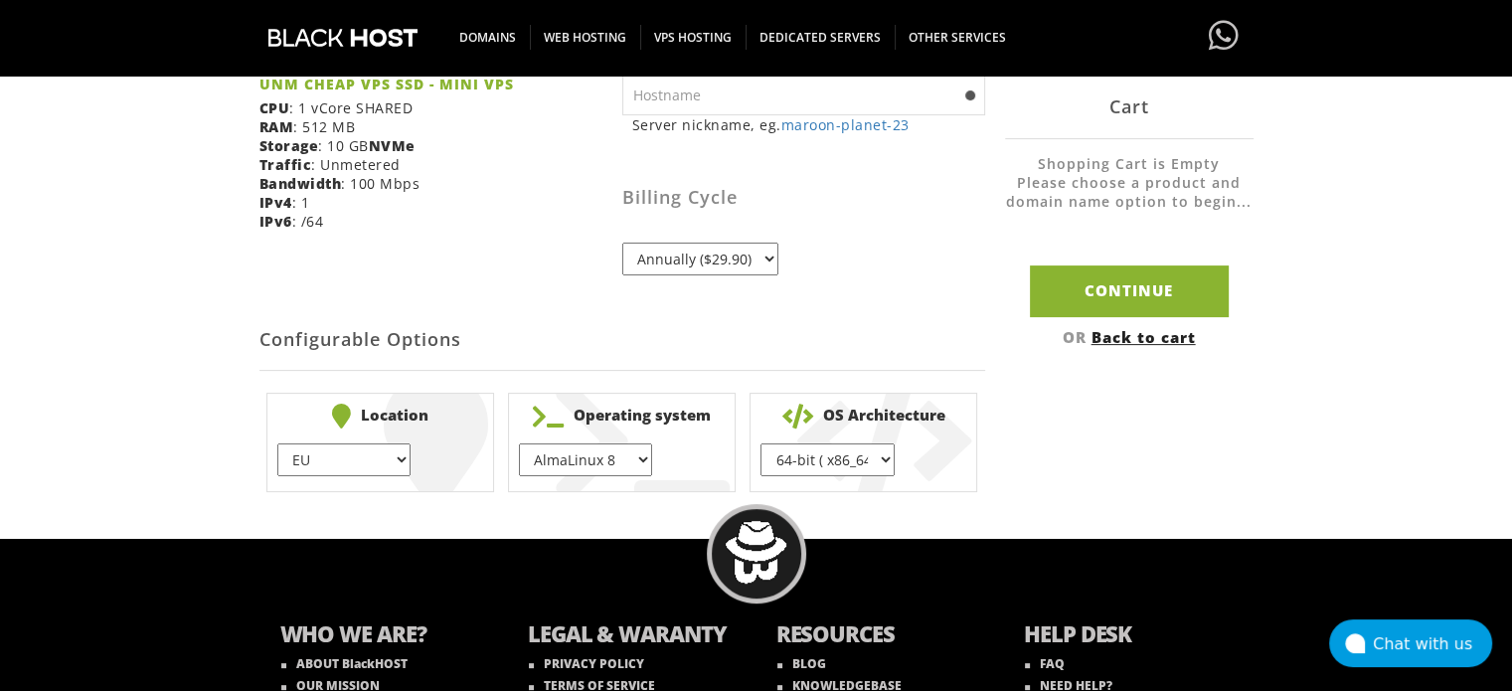
click at [847, 460] on select "64-bit ( x86_64 ) } 32-bit ( i686 ) }" at bounding box center [827, 459] width 133 height 33
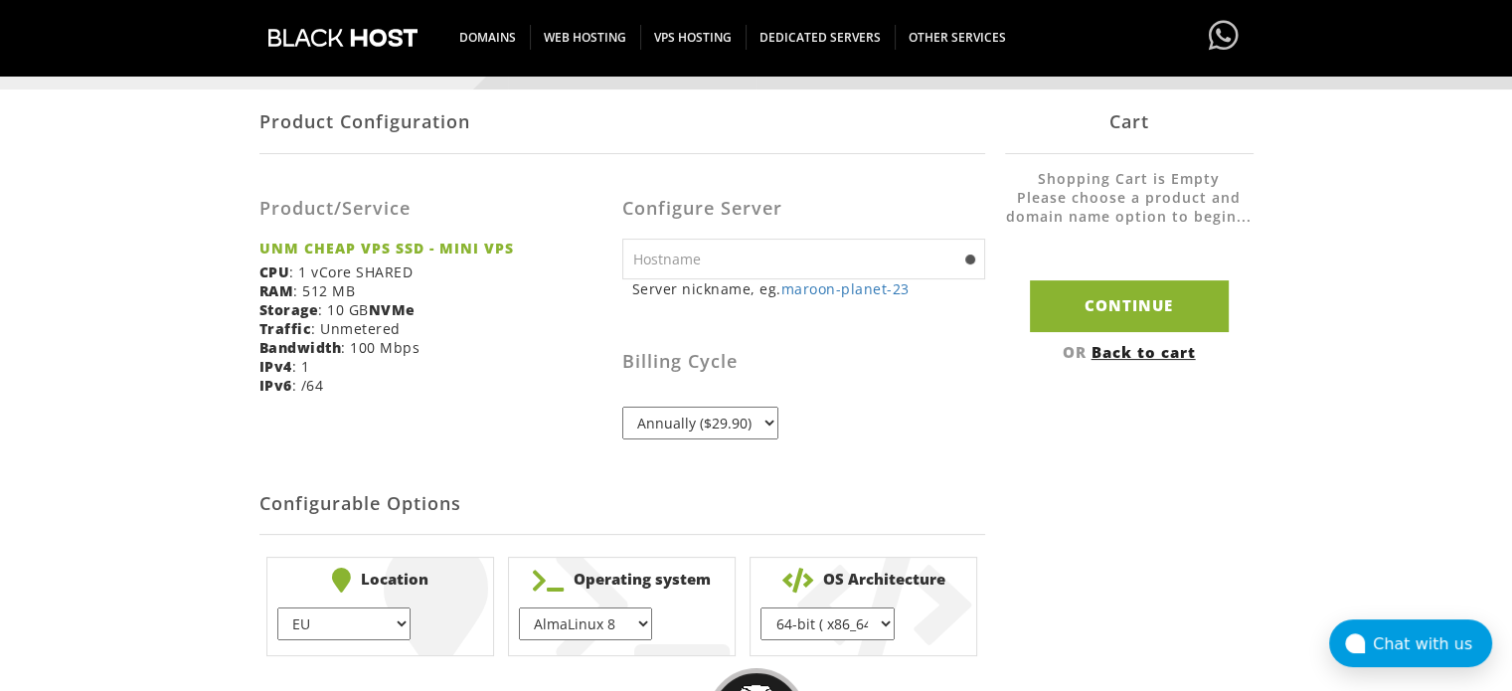
scroll to position [328, 0]
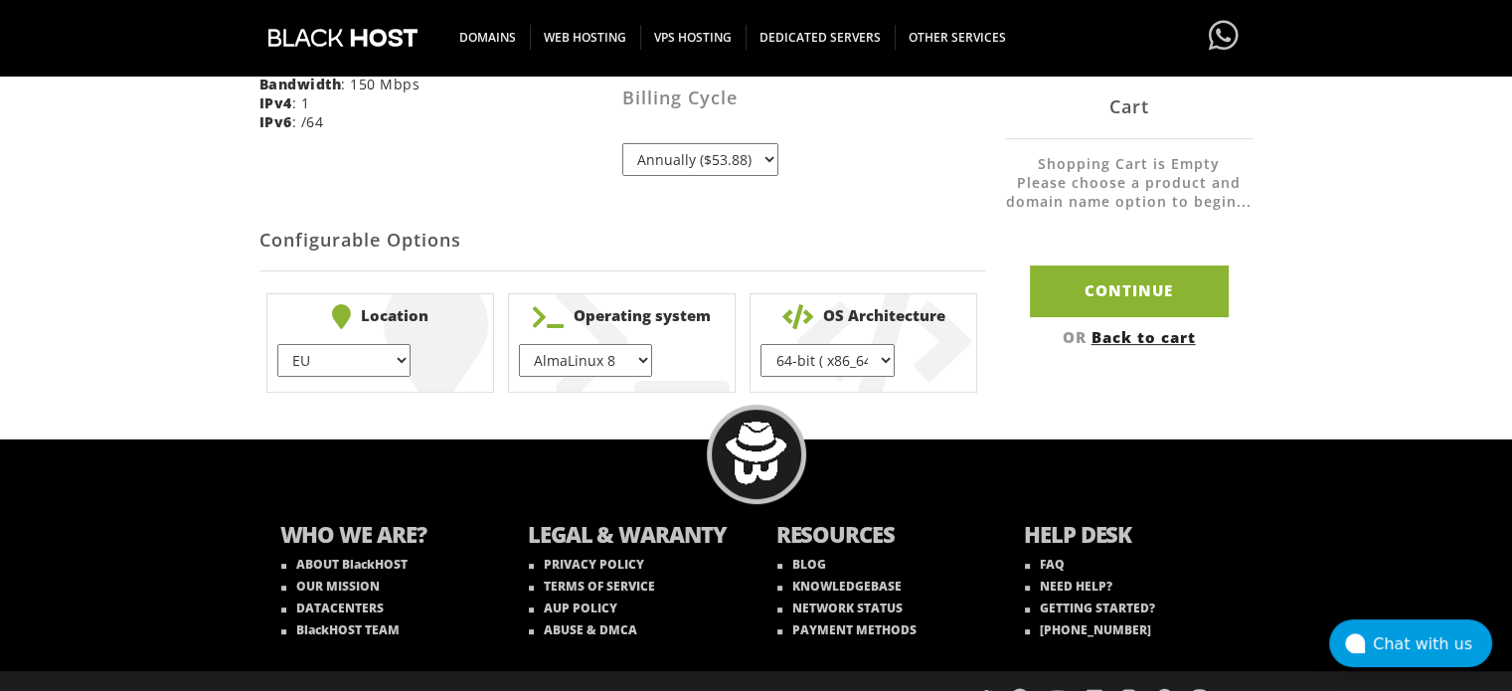
scroll to position [594, 0]
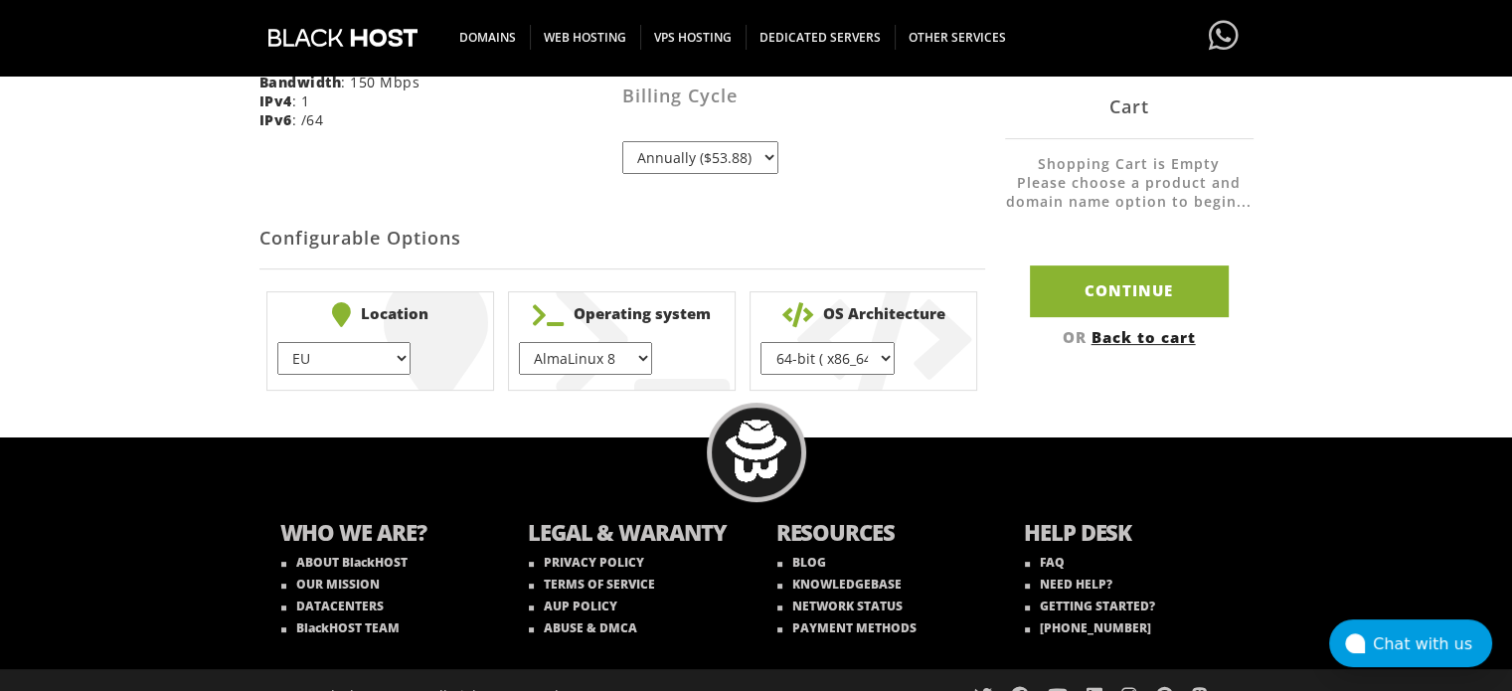
click at [864, 361] on select "64-bit ( x86_64 ) } 32-bit ( i686 ) }" at bounding box center [827, 358] width 133 height 33
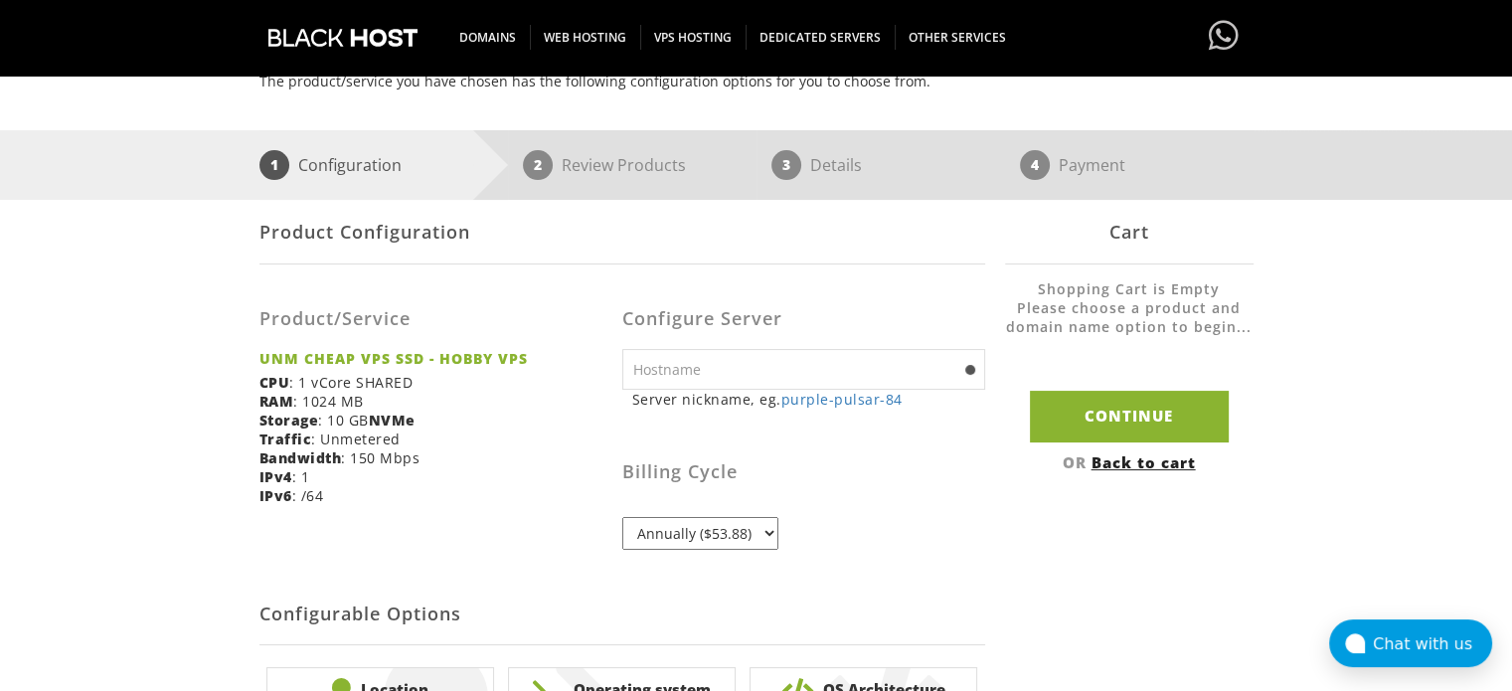
scroll to position [213, 0]
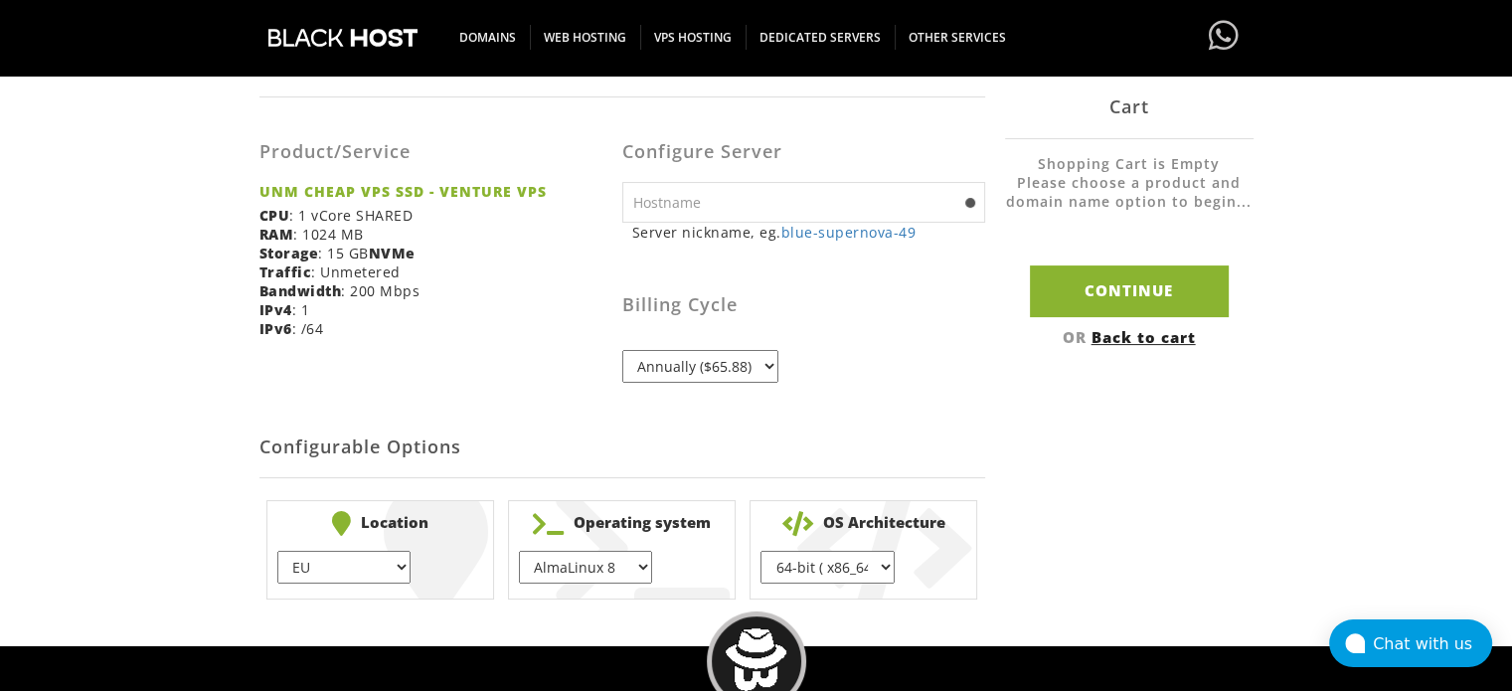
scroll to position [511, 0]
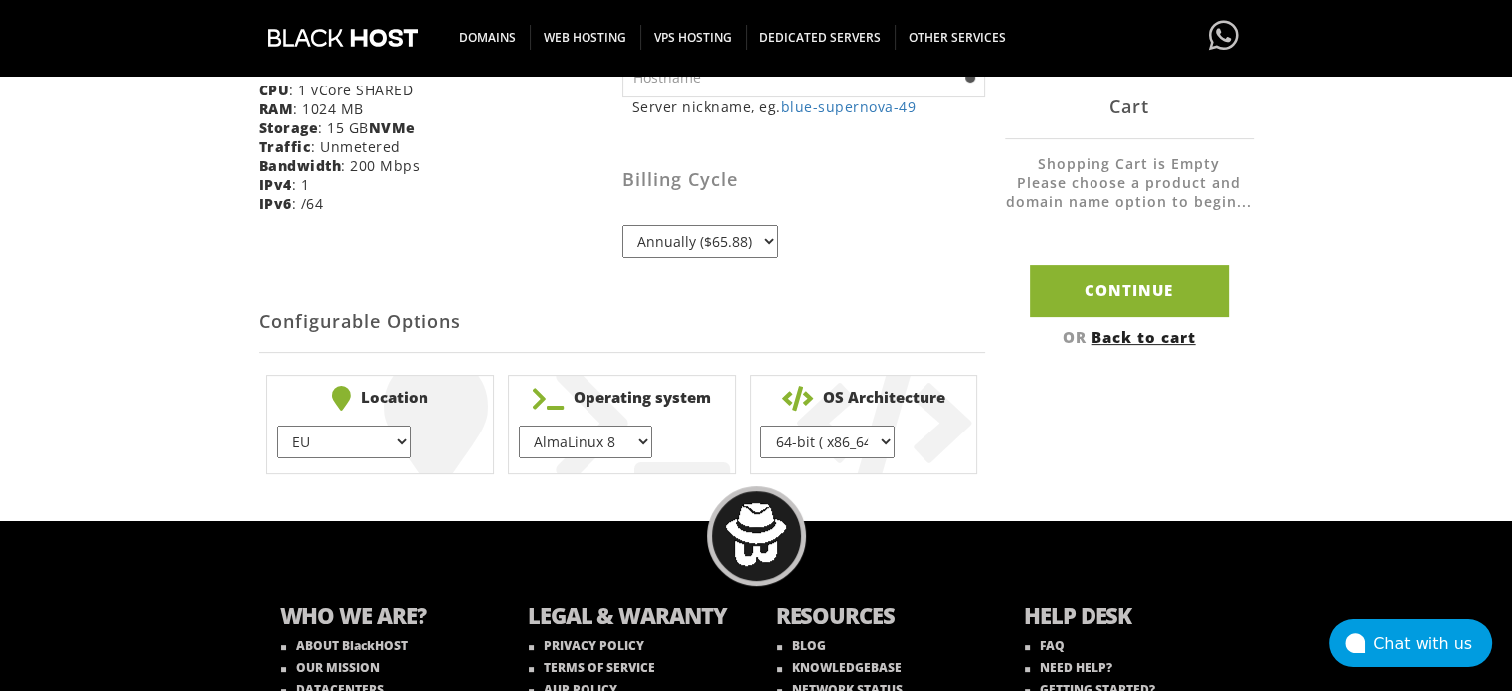
click at [849, 448] on select "64-bit ( x86_64 ) } 32-bit ( i686 ) }" at bounding box center [827, 441] width 133 height 33
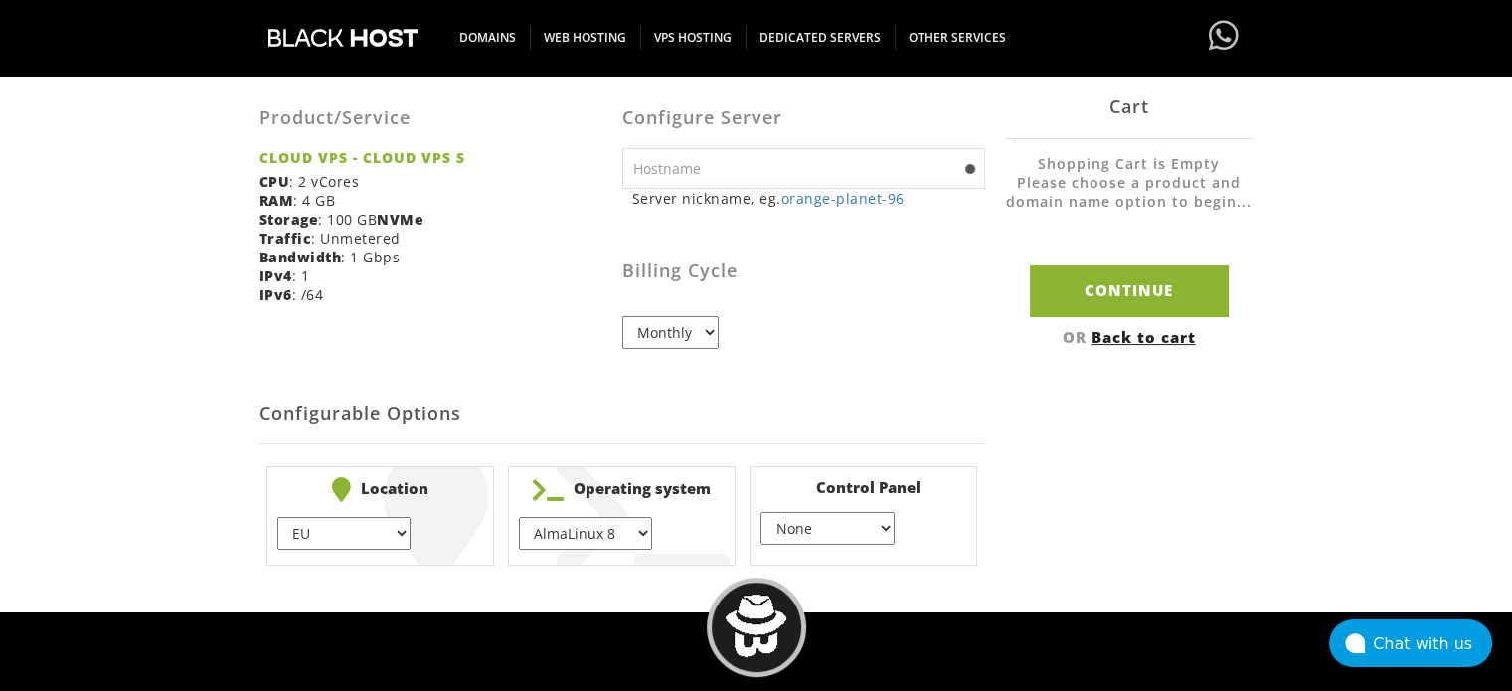
scroll to position [422, 0]
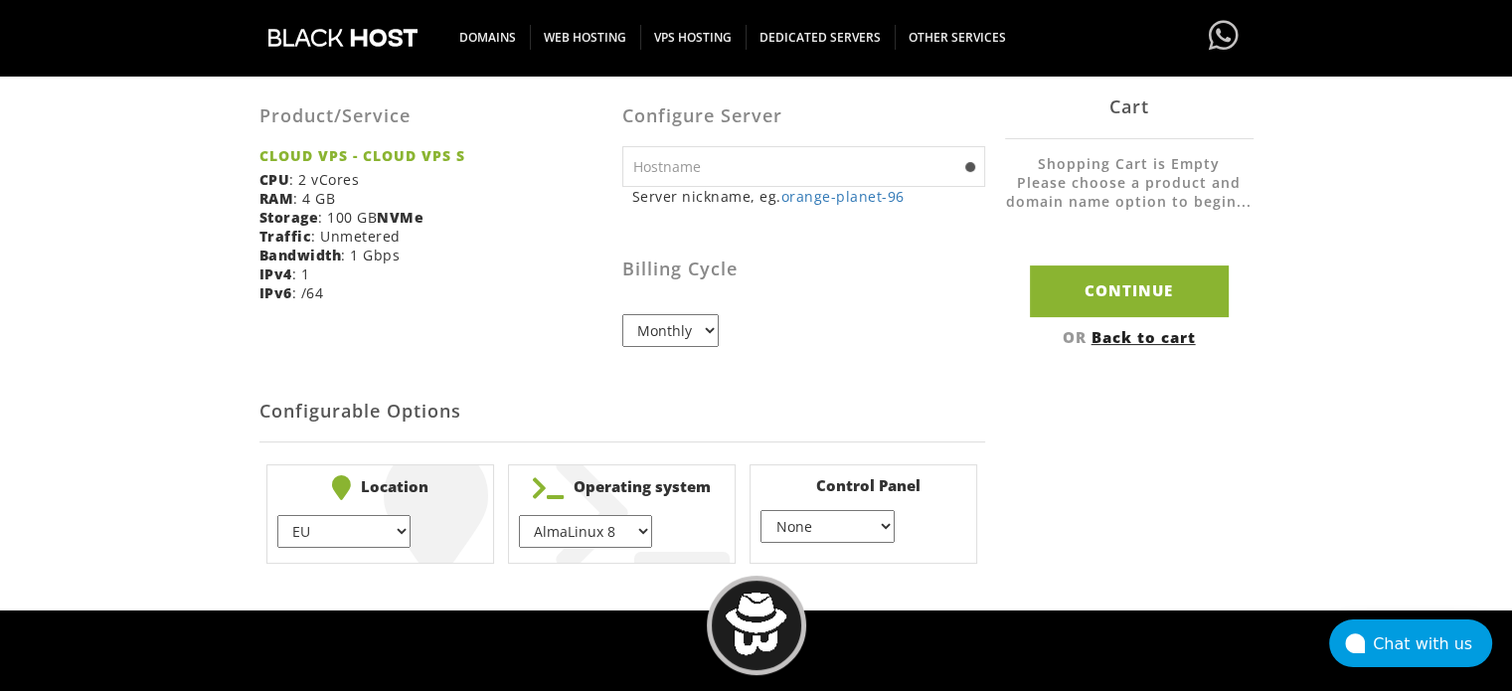
click at [847, 520] on select "None } Virtualmin } Cpanel } DirectAdmin }" at bounding box center [827, 526] width 133 height 33
select select "256"
click at [761, 510] on select "None } Virtualmin } Cpanel } DirectAdmin }" at bounding box center [827, 526] width 133 height 33
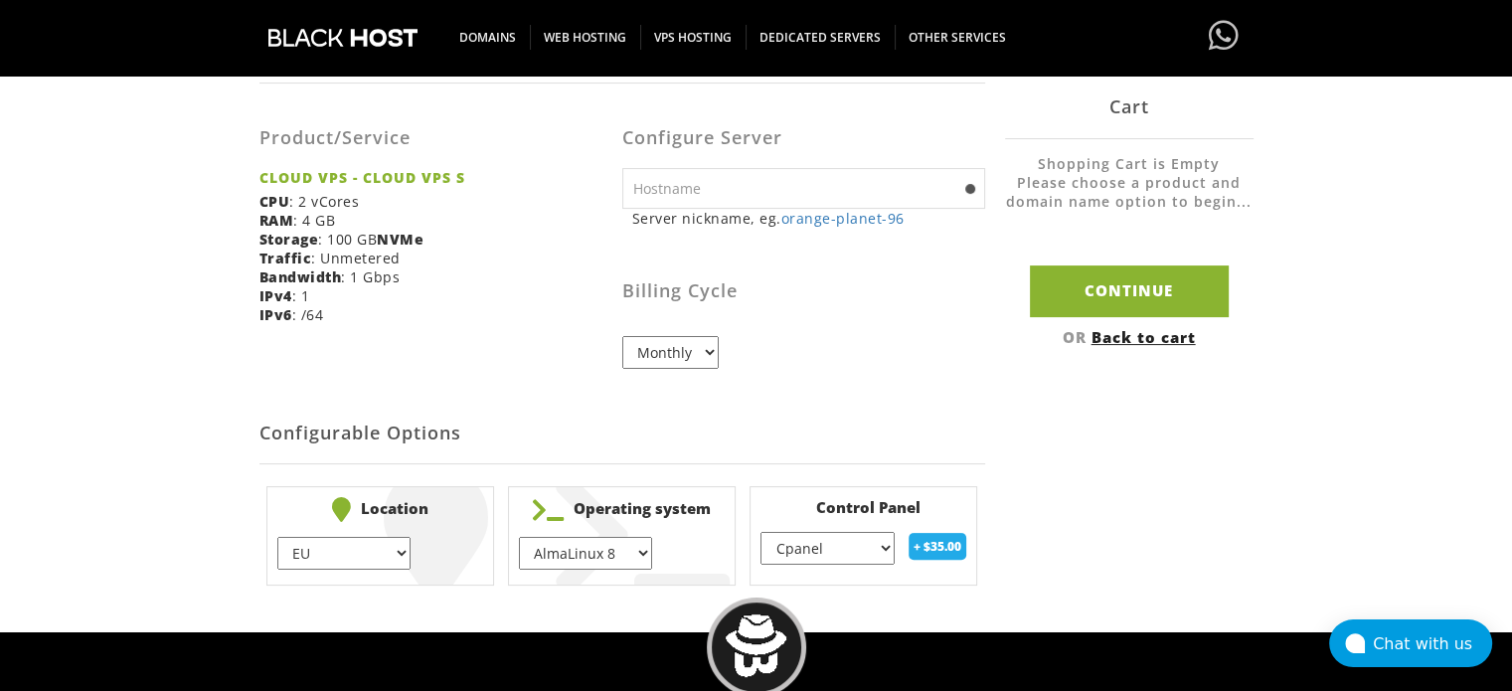
click at [604, 557] on select "AlmaLinux 8 } AlmaLinux 9 } AlmaLinux 10 } Rocky Linux 8 } Rocky Linux 9 } Cent…" at bounding box center [585, 553] width 133 height 33
drag, startPoint x: 604, startPoint y: 557, endPoint x: 382, endPoint y: 555, distance: 222.7
click at [382, 555] on ul "Location EU } USA } London } Amsterdam } Vienna } Chicago } + $ Operating syste…" at bounding box center [622, 536] width 726 height 114
click at [382, 555] on select "EU } USA } London } Amsterdam } Vienna } Chicago }" at bounding box center [343, 553] width 133 height 33
click at [277, 537] on select "EU } USA } London } Amsterdam } Vienna } Chicago }" at bounding box center [343, 553] width 133 height 33
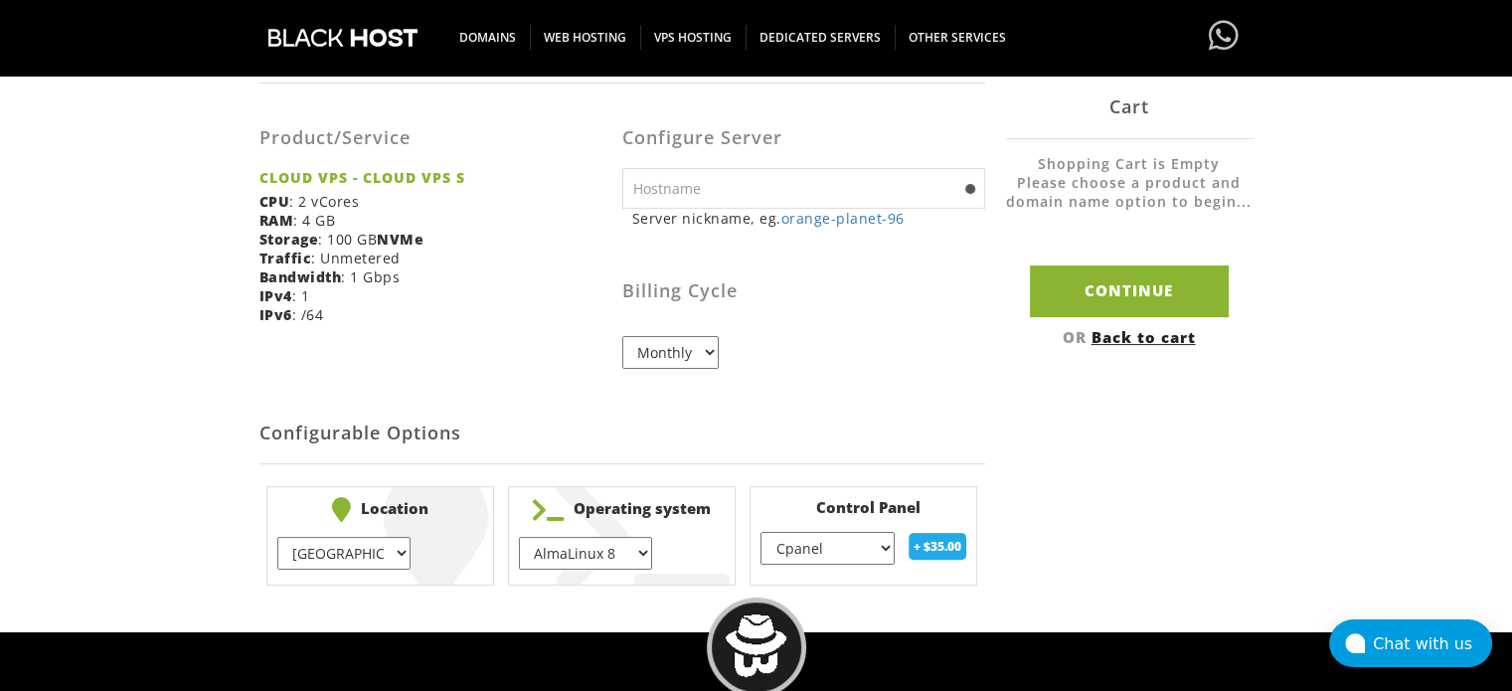
click at [342, 549] on select "EU } USA } London } Amsterdam } Vienna } Chicago }" at bounding box center [343, 553] width 133 height 33
select select "1226"
click at [277, 537] on select "EU } USA } London } Amsterdam } Vienna } Chicago }" at bounding box center [343, 553] width 133 height 33
click at [569, 551] on select "AlmaLinux 8 } AlmaLinux 9 } AlmaLinux 10 } Rocky Linux 8 } Rocky Linux 9 } Cent…" at bounding box center [585, 553] width 133 height 33
click at [519, 537] on select "AlmaLinux 8 } AlmaLinux 9 } AlmaLinux 10 } Rocky Linux 8 } Rocky Linux 9 } Cent…" at bounding box center [585, 553] width 133 height 33
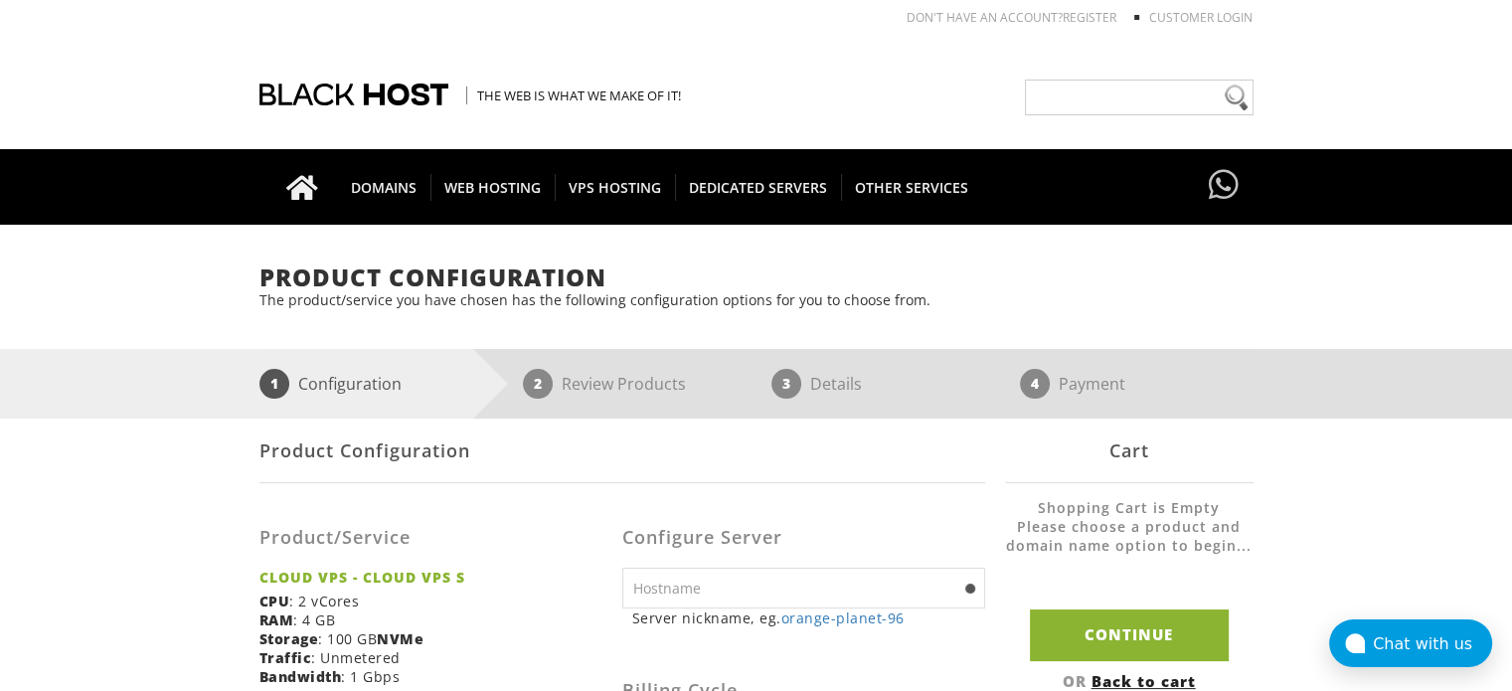
scroll to position [320, 0]
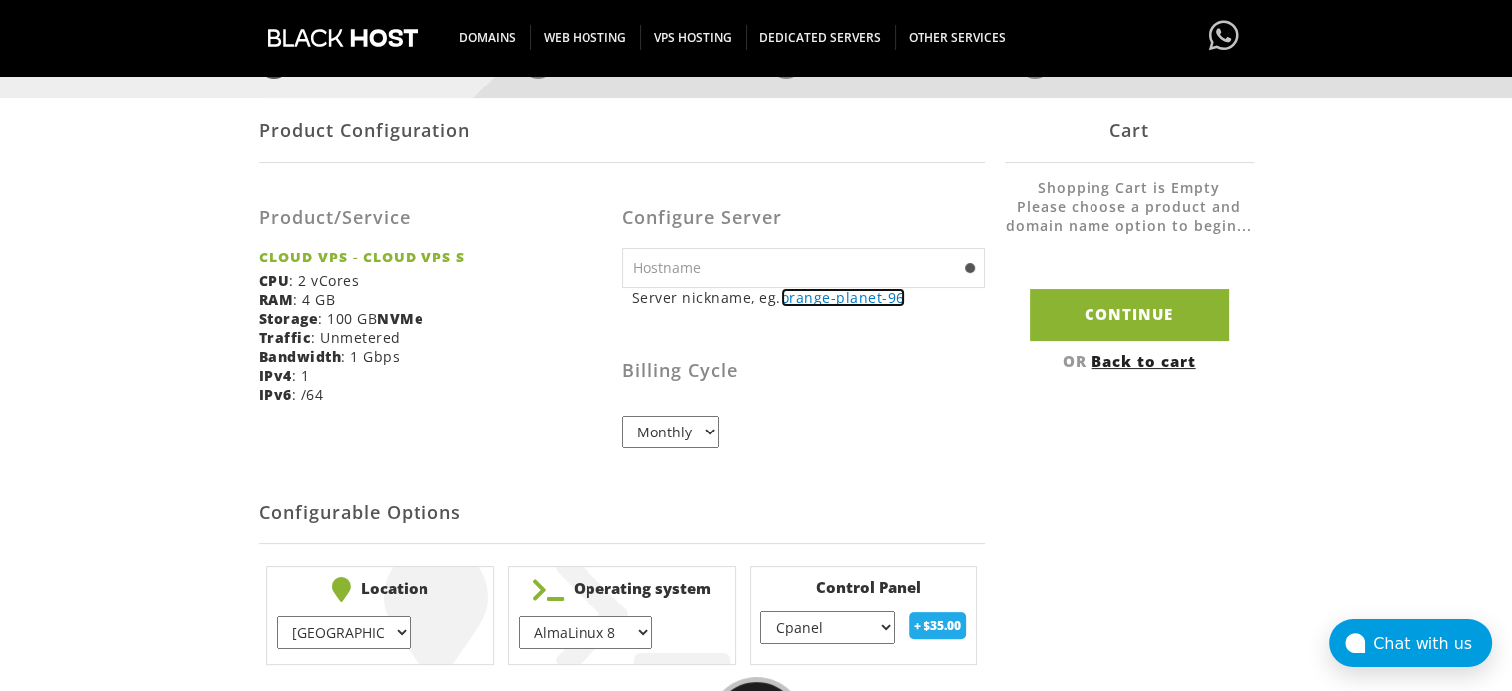
click at [847, 300] on link "orange-planet-96" at bounding box center [842, 297] width 123 height 19
type input "orange-planet-96"
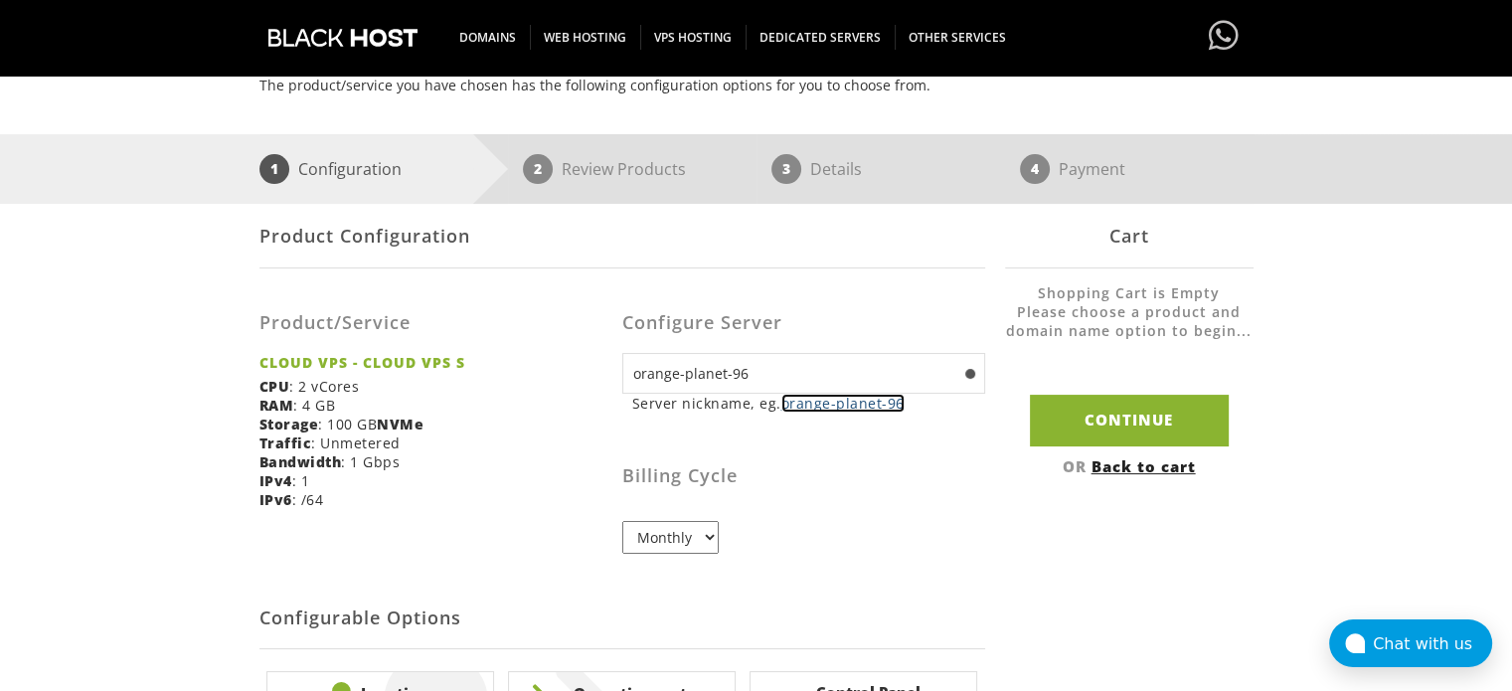
scroll to position [215, 0]
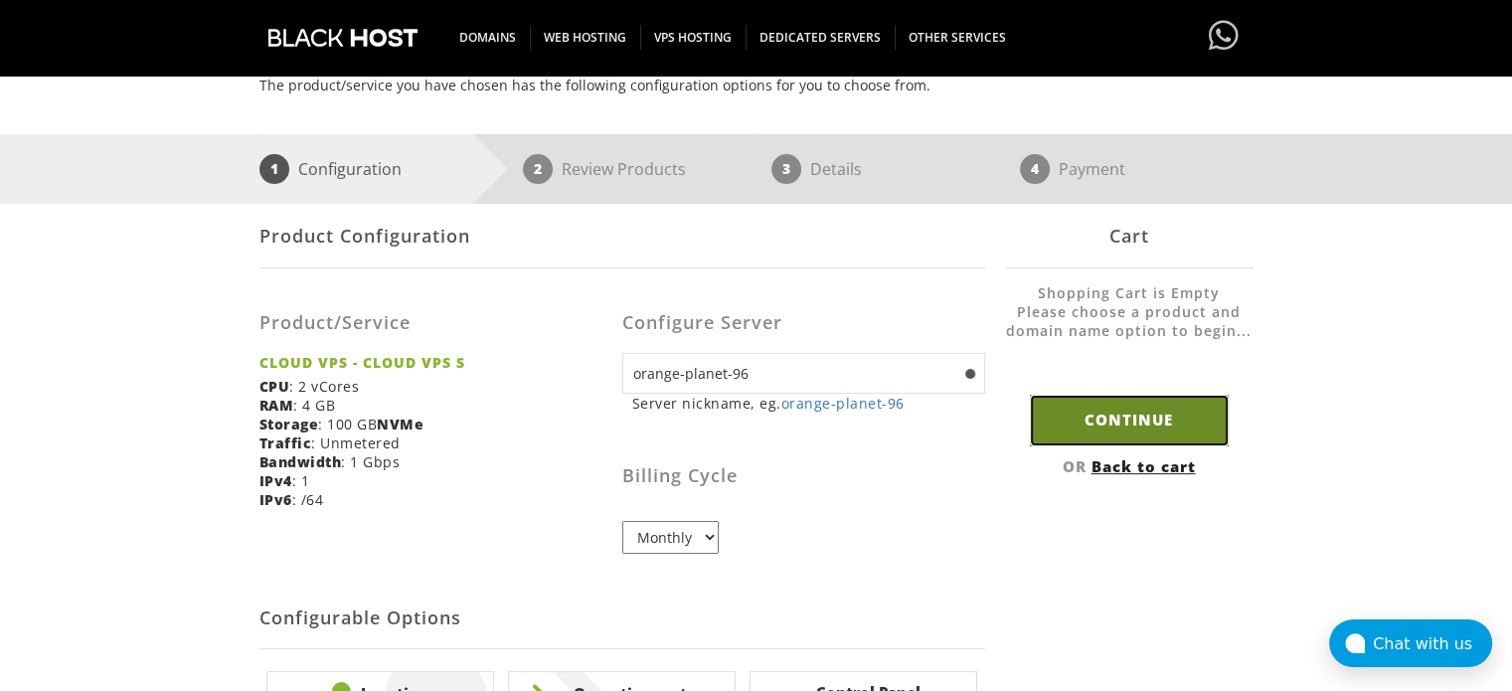
click at [1086, 440] on input "Continue" at bounding box center [1129, 420] width 199 height 51
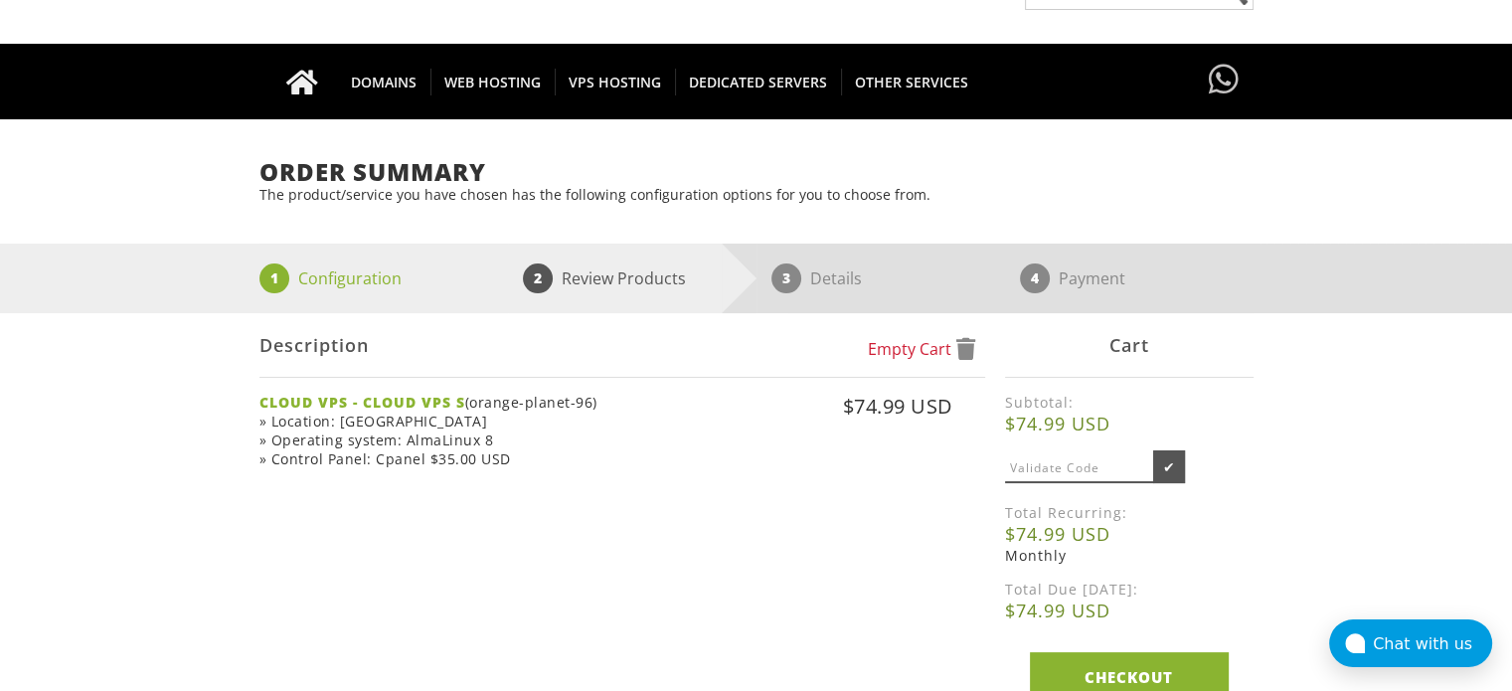
scroll to position [106, 0]
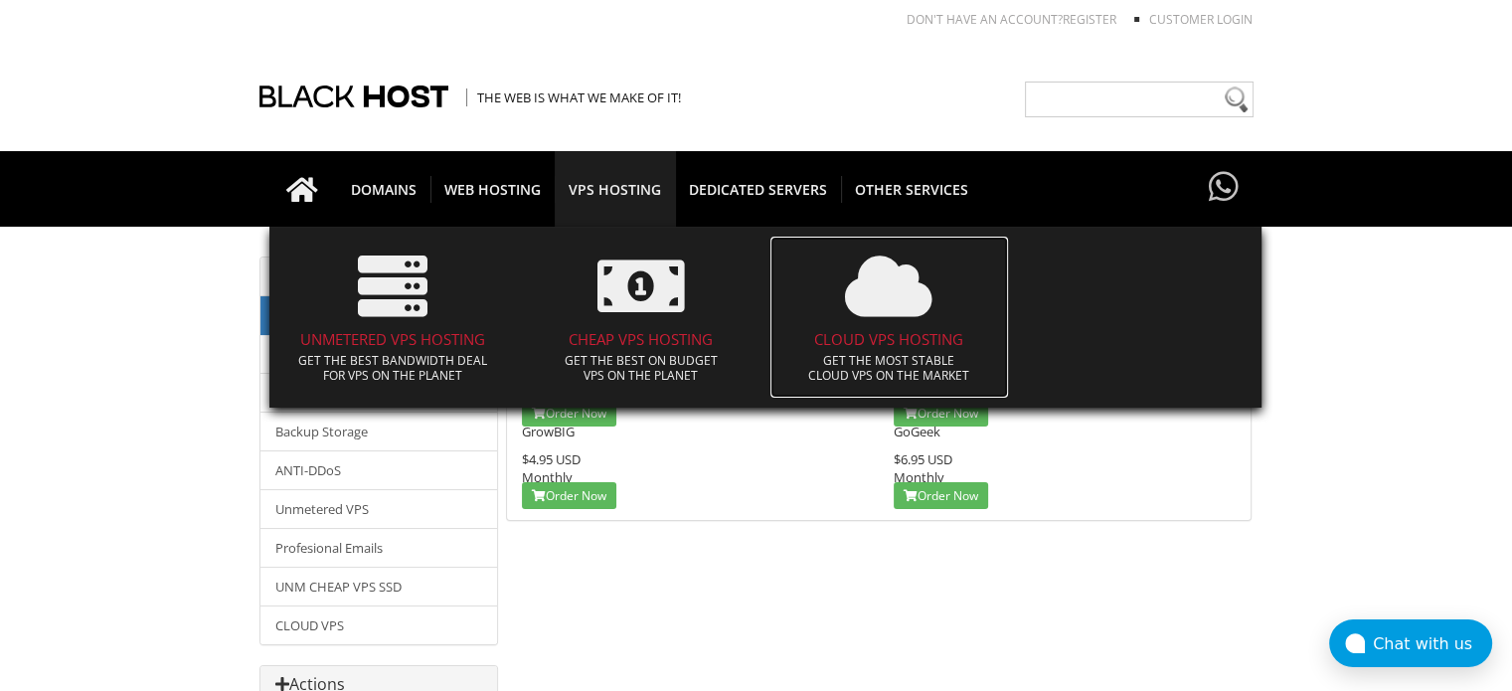
click at [914, 331] on h4 "CLOUD VPS HOSTING" at bounding box center [889, 339] width 219 height 17
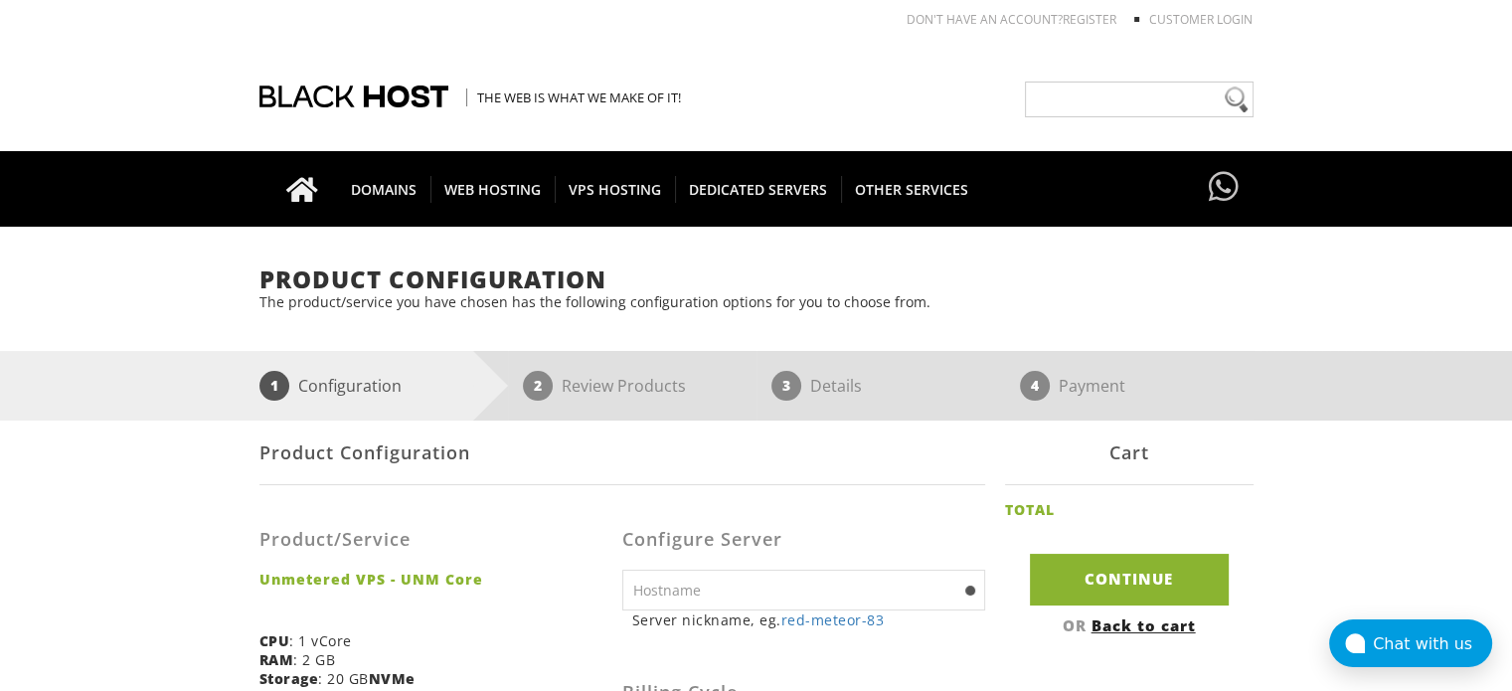
scroll to position [266, 0]
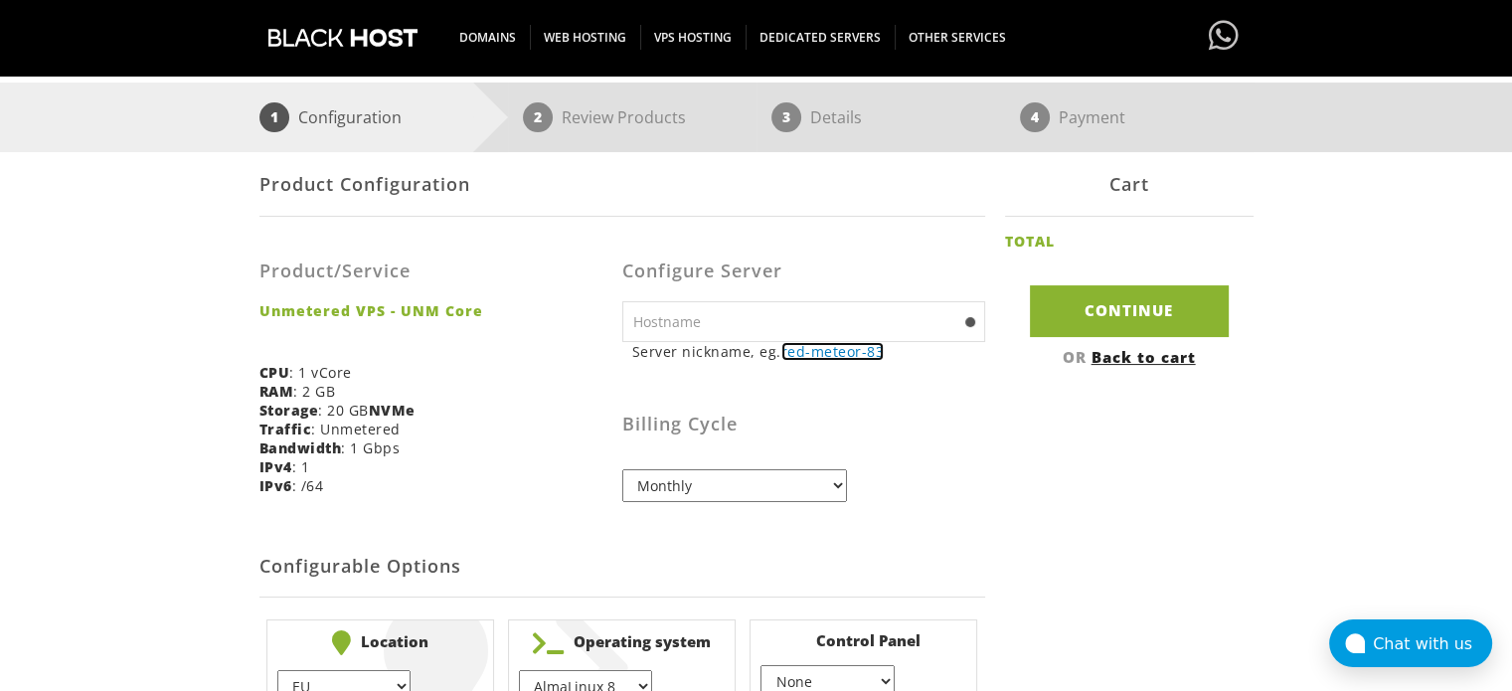
click at [838, 349] on link "red-meteor-83" at bounding box center [832, 351] width 103 height 19
type input "red-meteor-83"
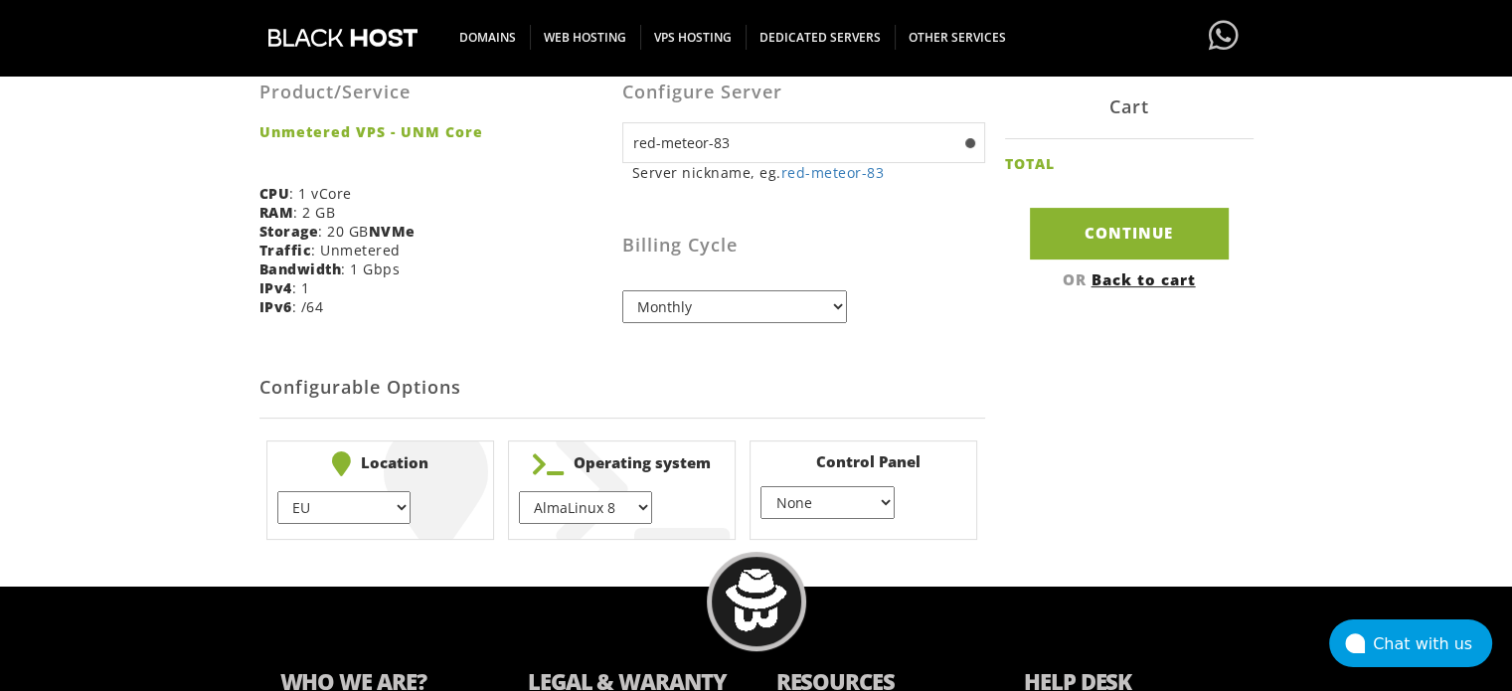
click at [809, 512] on select "None } Virtualmin } Cpanel } DirectAdmin }" at bounding box center [827, 502] width 133 height 33
select select "256"
click at [761, 486] on select "None } Virtualmin } Cpanel } DirectAdmin }" at bounding box center [827, 502] width 133 height 33
click at [344, 500] on select "EU } [GEOGRAPHIC_DATA] } [GEOGRAPHIC_DATA] } [GEOGRAPHIC_DATA] } [GEOGRAPHIC_DA…" at bounding box center [343, 507] width 133 height 33
select select "1226"
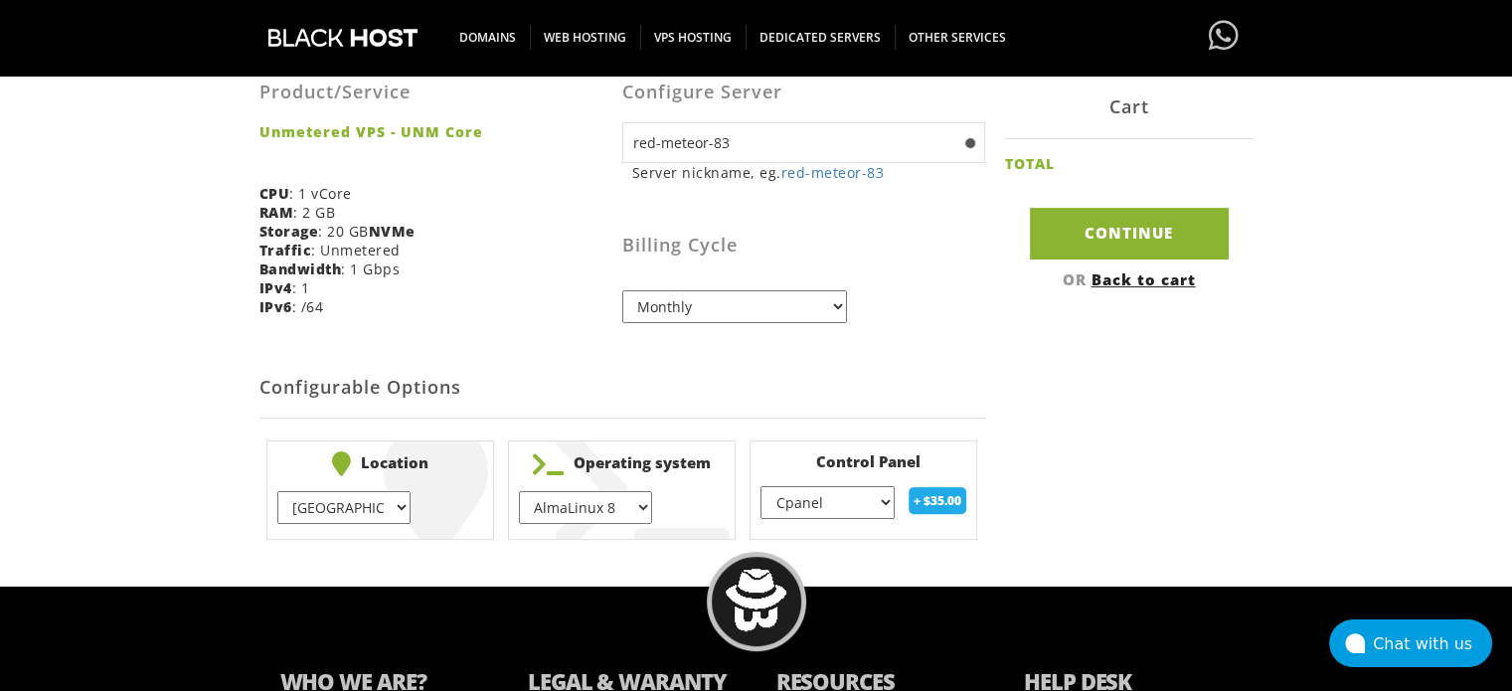
click at [277, 491] on select "EU } [GEOGRAPHIC_DATA] } [GEOGRAPHIC_DATA] } [GEOGRAPHIC_DATA] } [GEOGRAPHIC_DA…" at bounding box center [343, 507] width 133 height 33
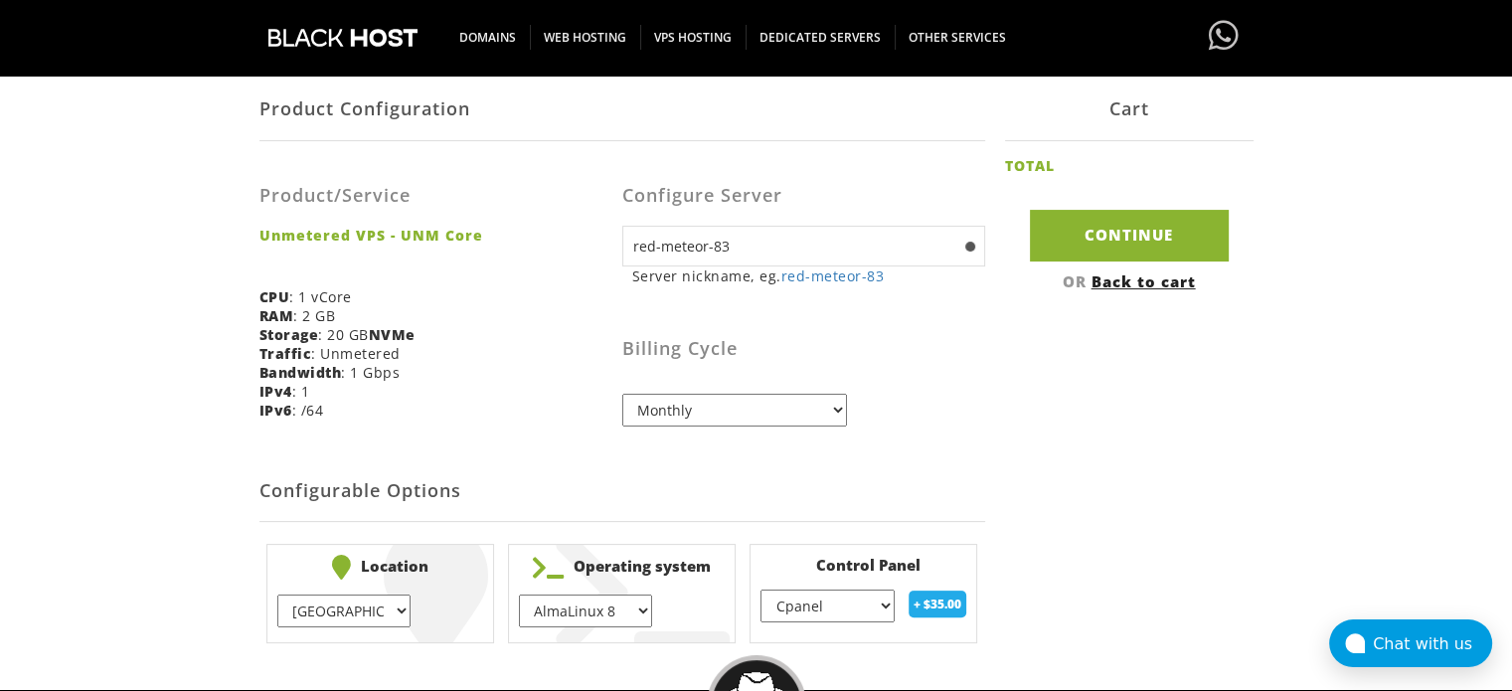
scroll to position [341, 0]
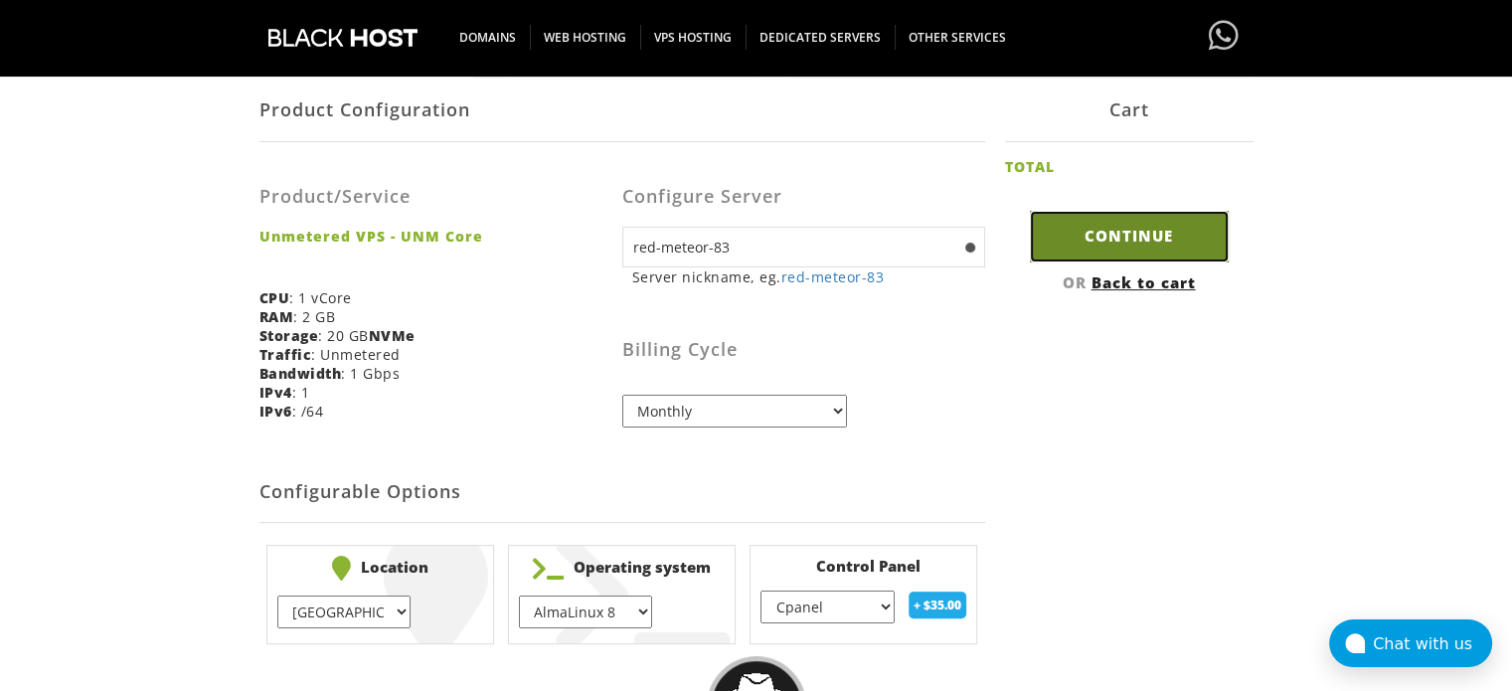
click at [1134, 257] on input "Continue" at bounding box center [1129, 236] width 199 height 51
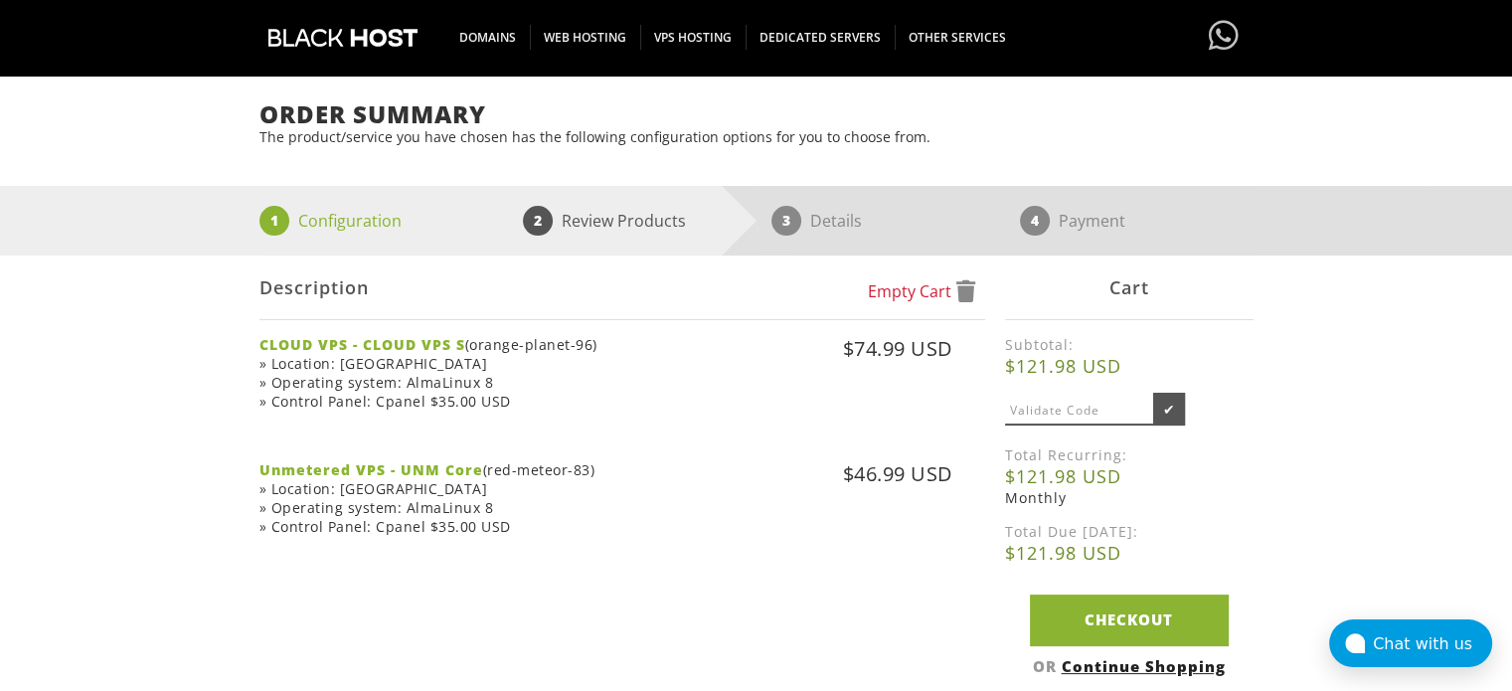
scroll to position [163, 0]
click at [965, 291] on span at bounding box center [965, 291] width 19 height 22
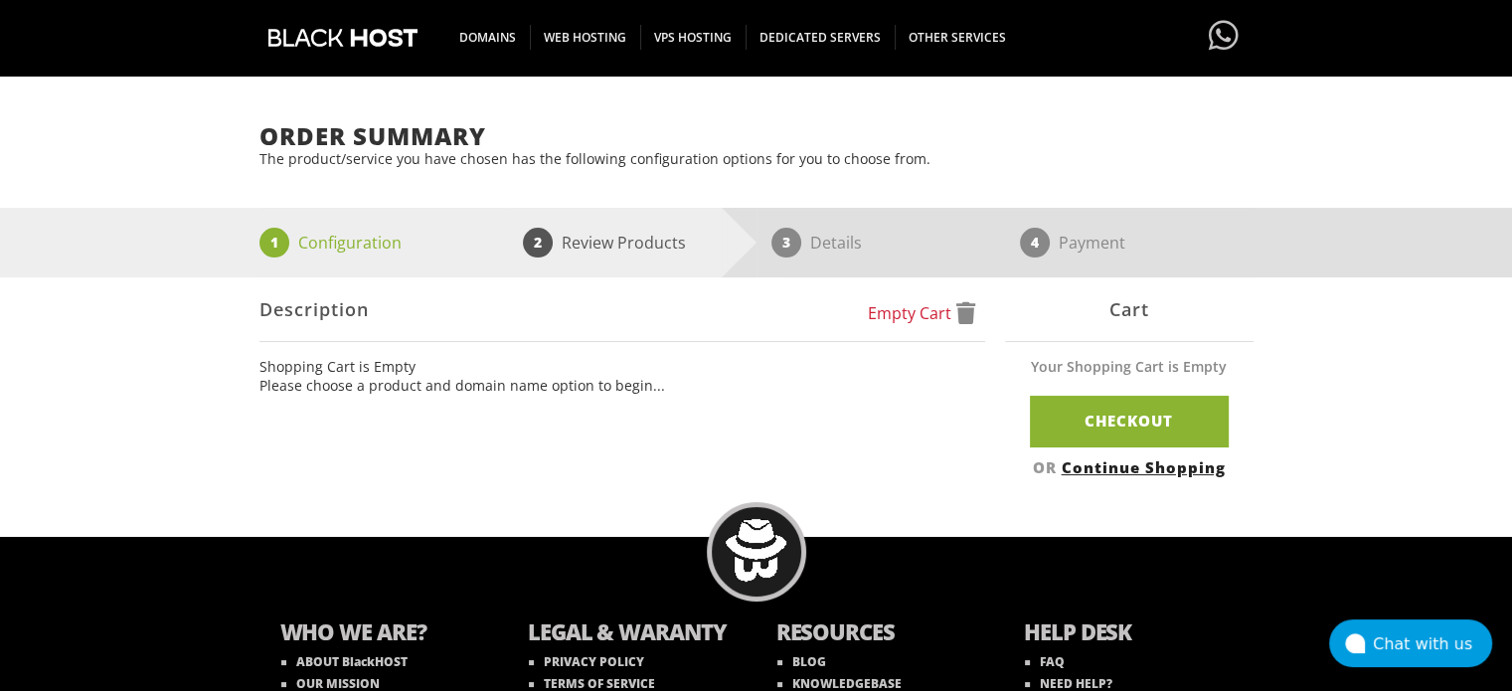
scroll to position [42, 0]
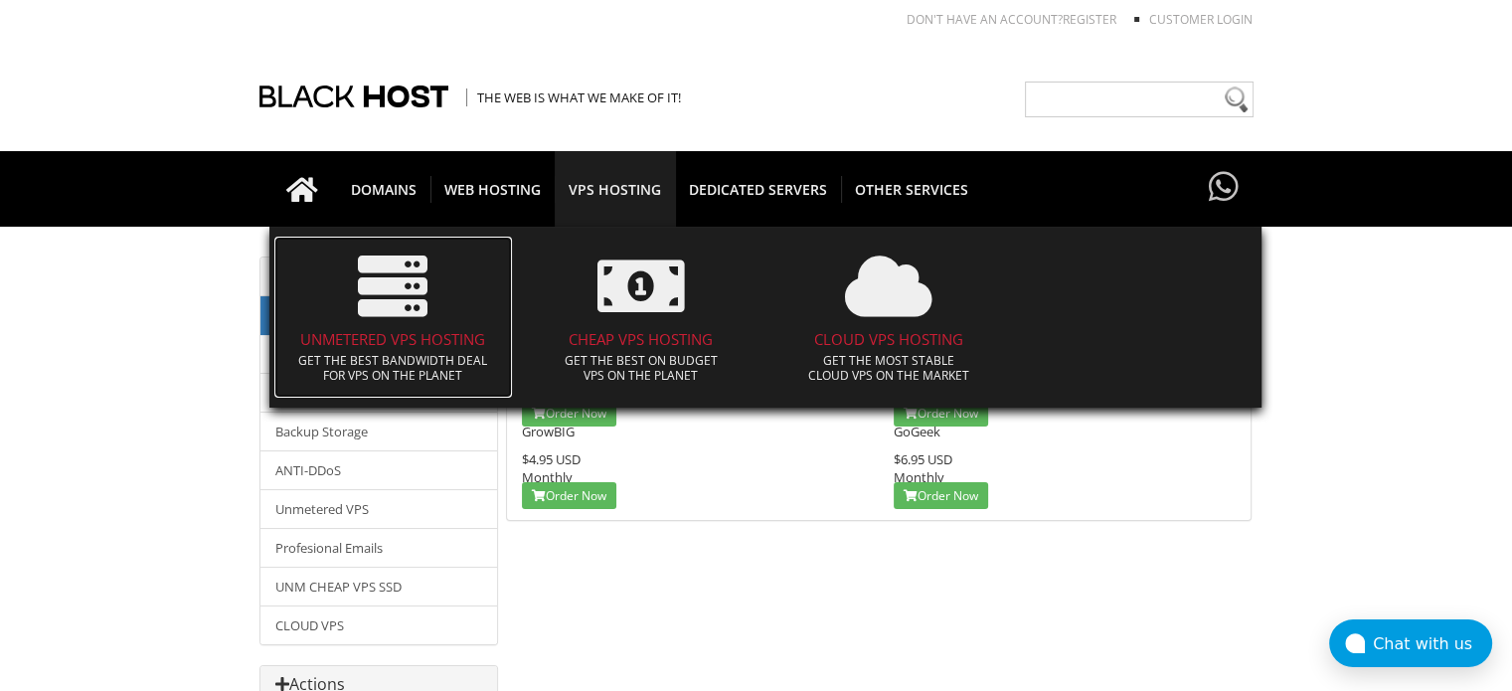
click at [392, 307] on icon at bounding box center [393, 287] width 70 height 70
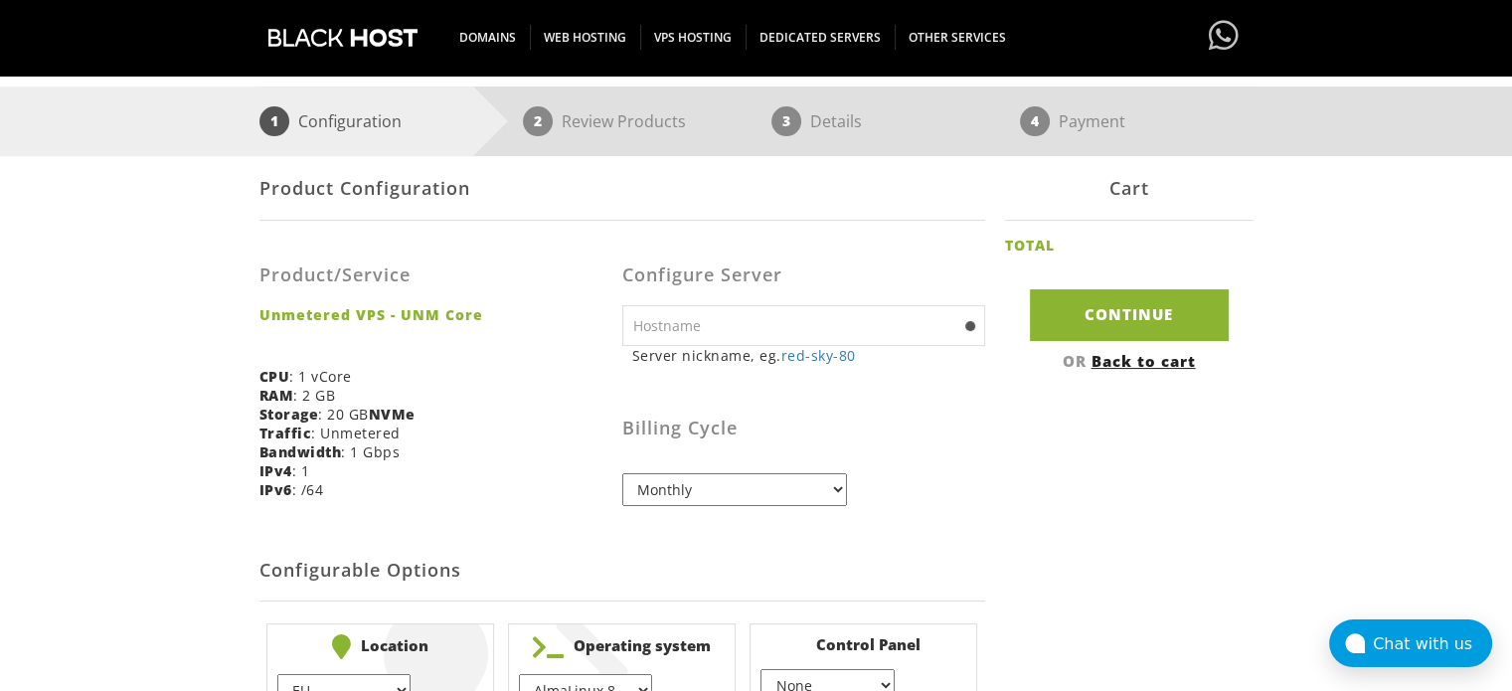
scroll to position [262, 0]
click at [811, 359] on link "red-sky-80" at bounding box center [818, 355] width 75 height 19
type input "red-sky-80"
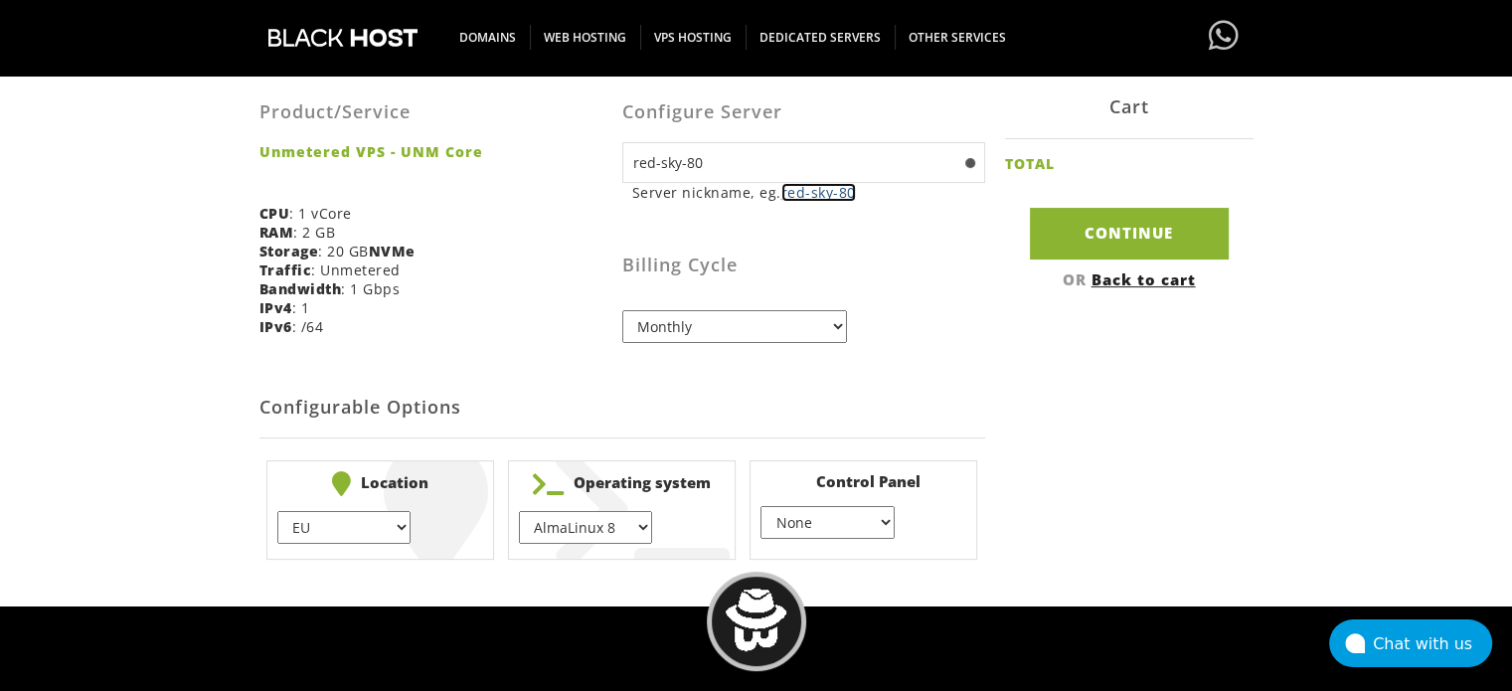
scroll to position [432, 0]
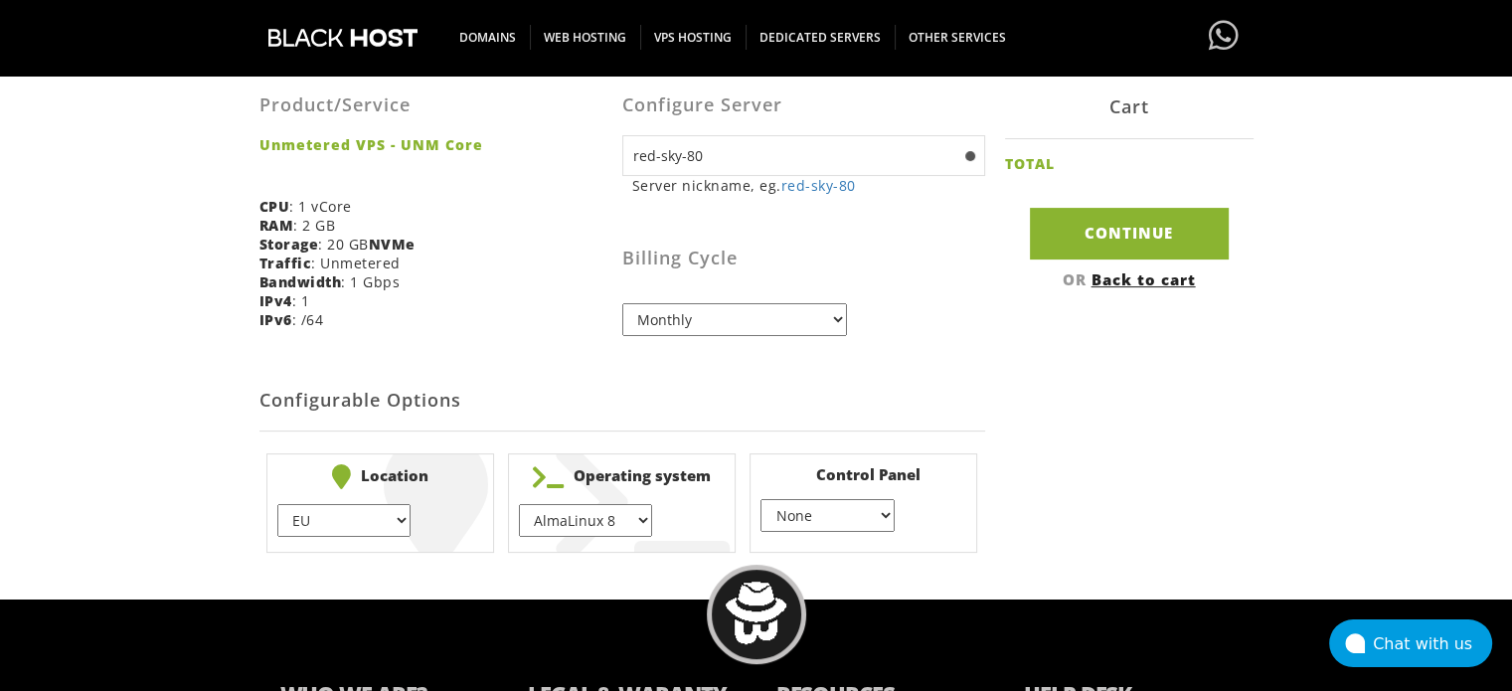
click at [815, 506] on select "None } Virtualmin } Cpanel } DirectAdmin }" at bounding box center [827, 515] width 133 height 33
select select "256"
click at [761, 499] on select "None } Virtualmin } Cpanel } DirectAdmin }" at bounding box center [827, 515] width 133 height 33
click at [351, 524] on select "EU } USA } London } Amsterdam } Vienna } Chicago }" at bounding box center [343, 520] width 133 height 33
select select "1226"
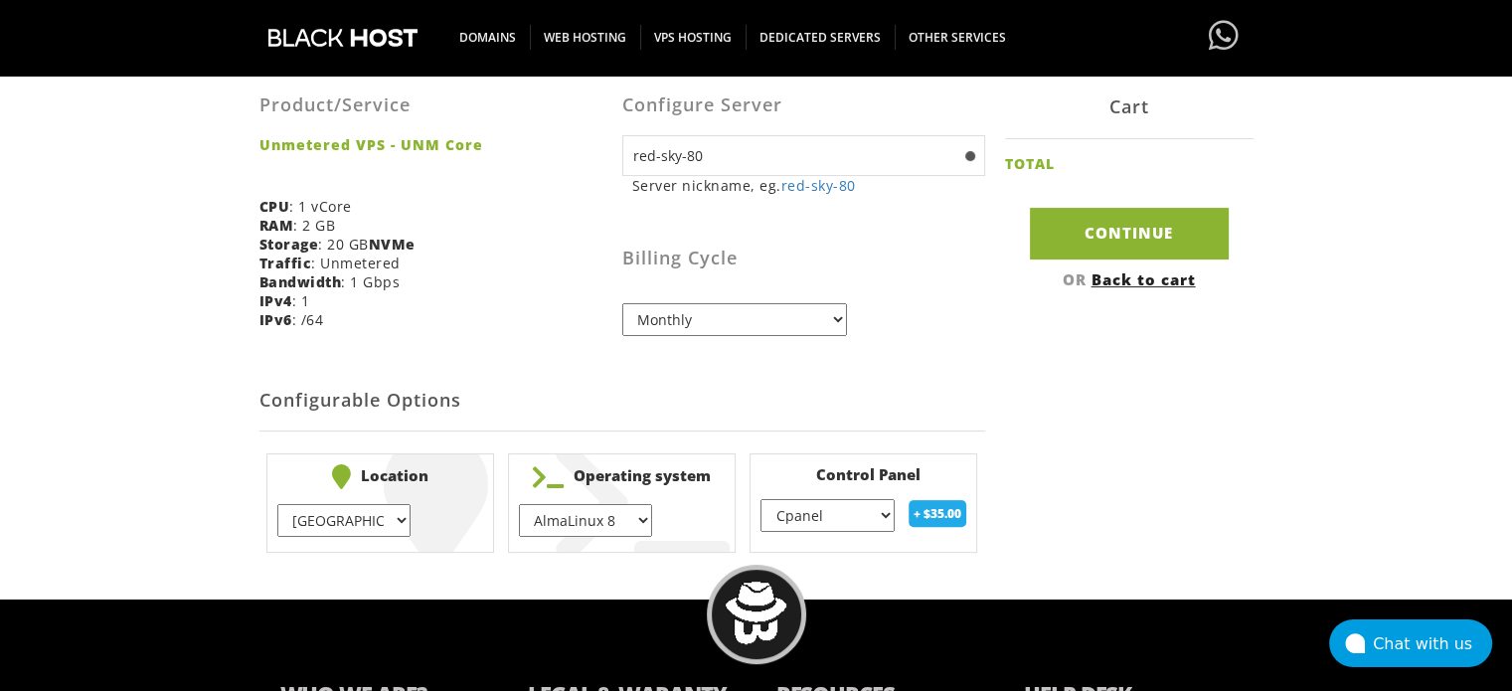
click at [277, 504] on select "EU } USA } London } Amsterdam } Vienna } Chicago }" at bounding box center [343, 520] width 133 height 33
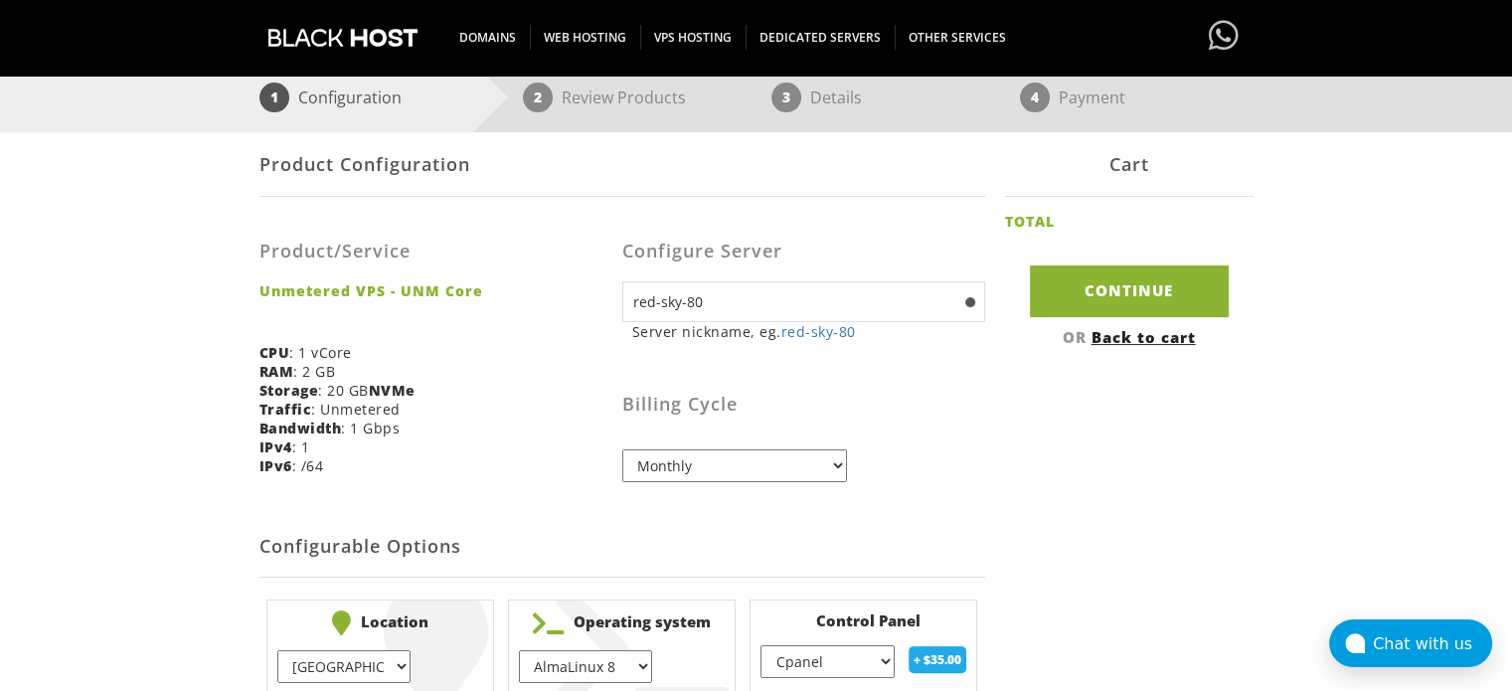
scroll to position [288, 0]
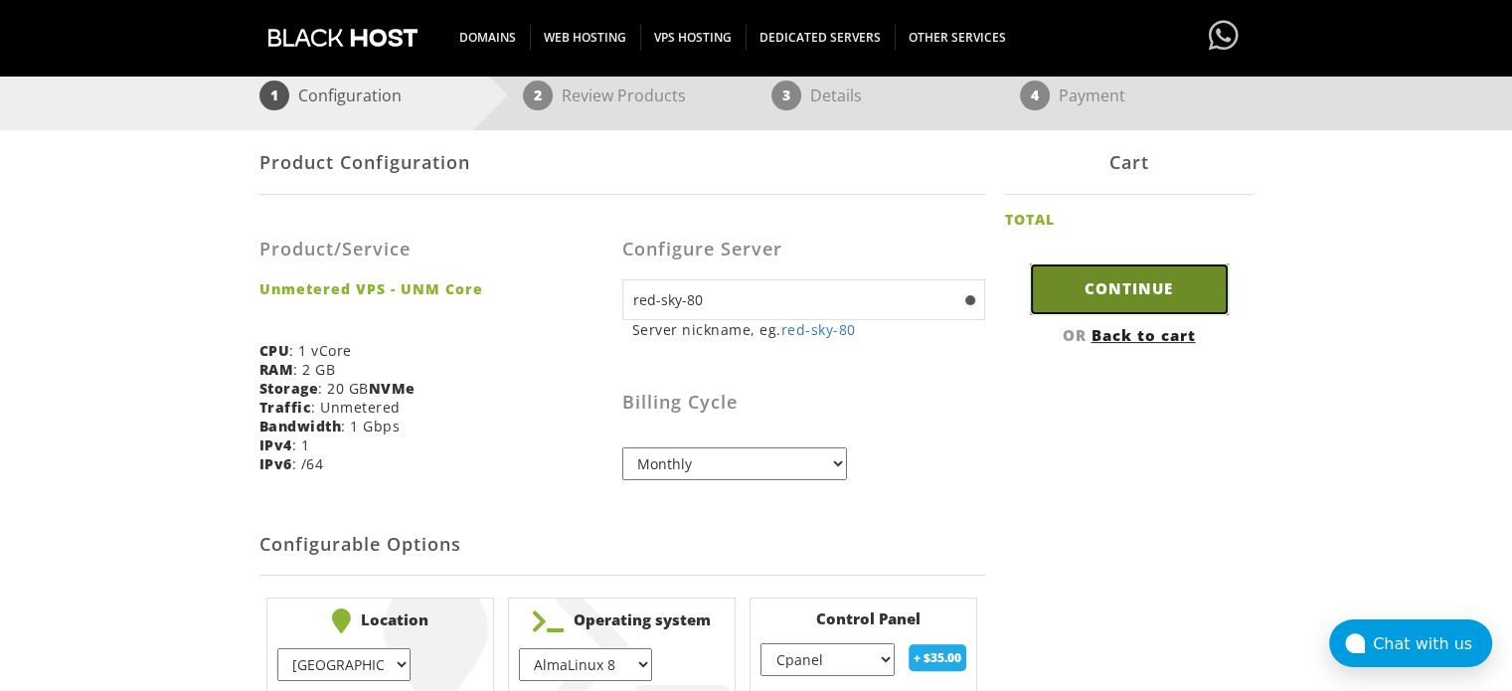
click at [1105, 297] on input "Continue" at bounding box center [1129, 288] width 199 height 51
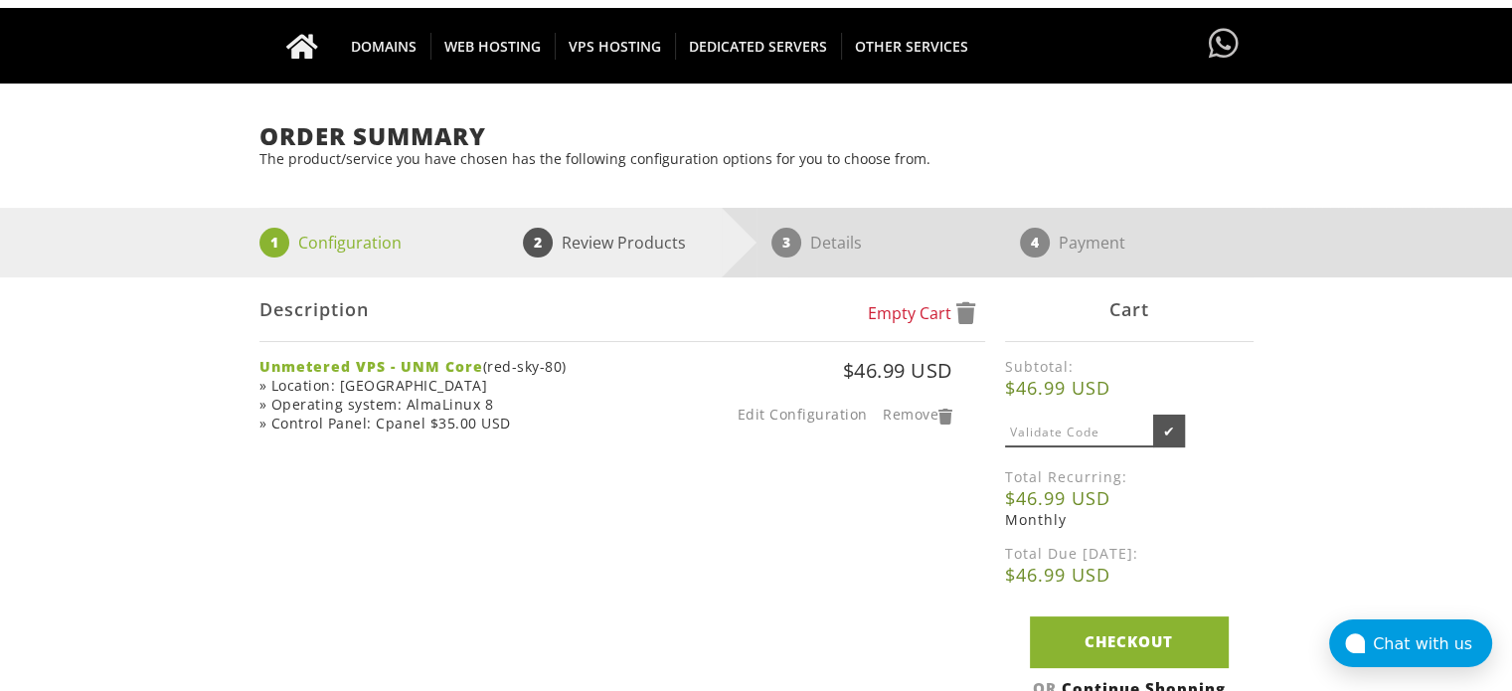
scroll to position [135, 0]
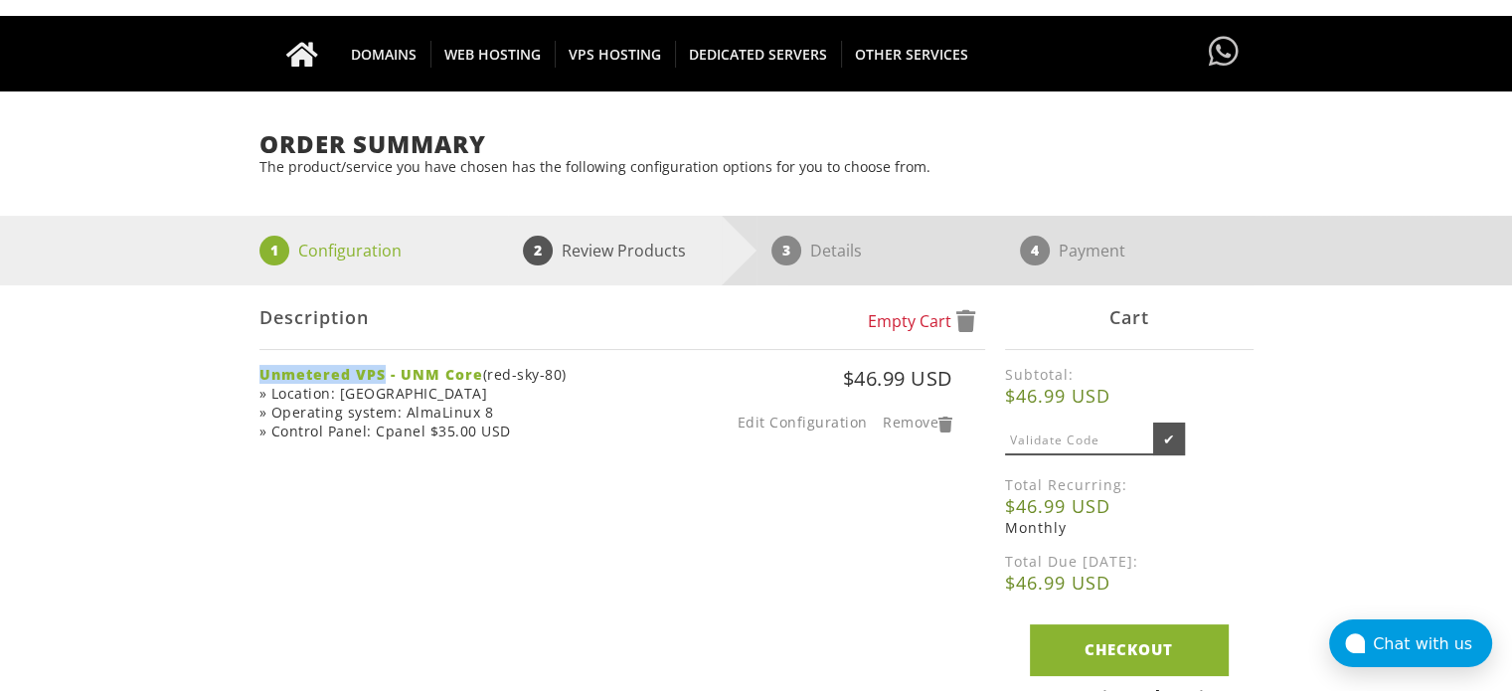
drag, startPoint x: 383, startPoint y: 377, endPoint x: 258, endPoint y: 372, distance: 124.4
click at [259, 372] on strong "Unmetered VPS - UNM Core" at bounding box center [371, 374] width 224 height 19
copy strong "Unmetered VPS"
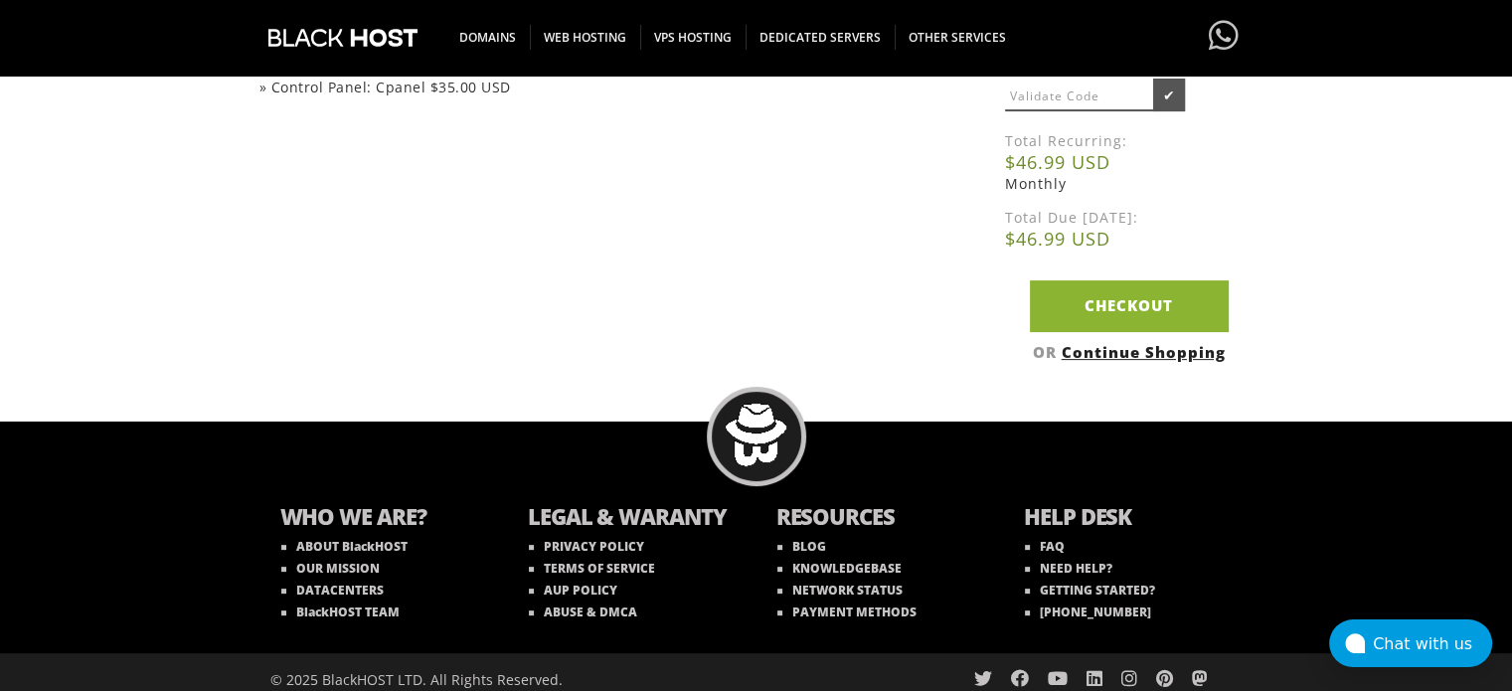
scroll to position [207, 0]
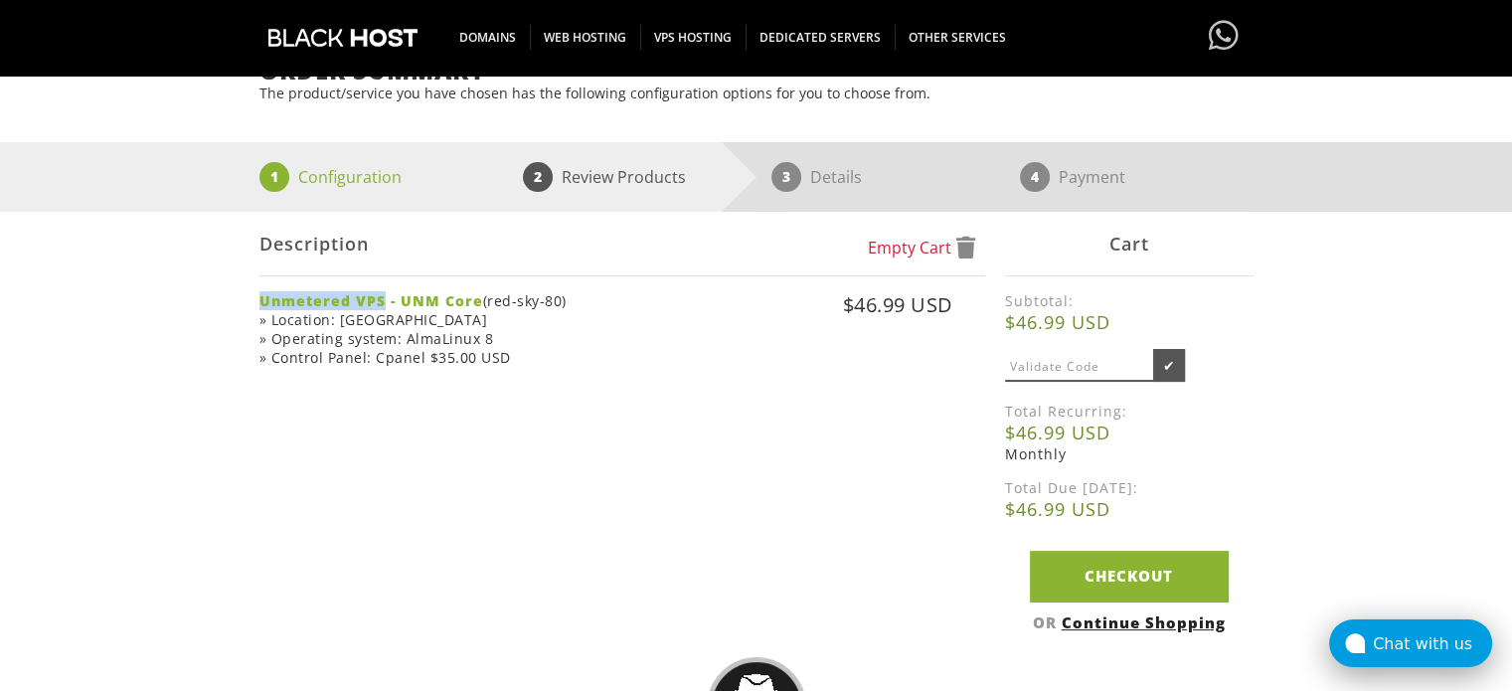
click at [1365, 639] on icon at bounding box center [1355, 643] width 20 height 20
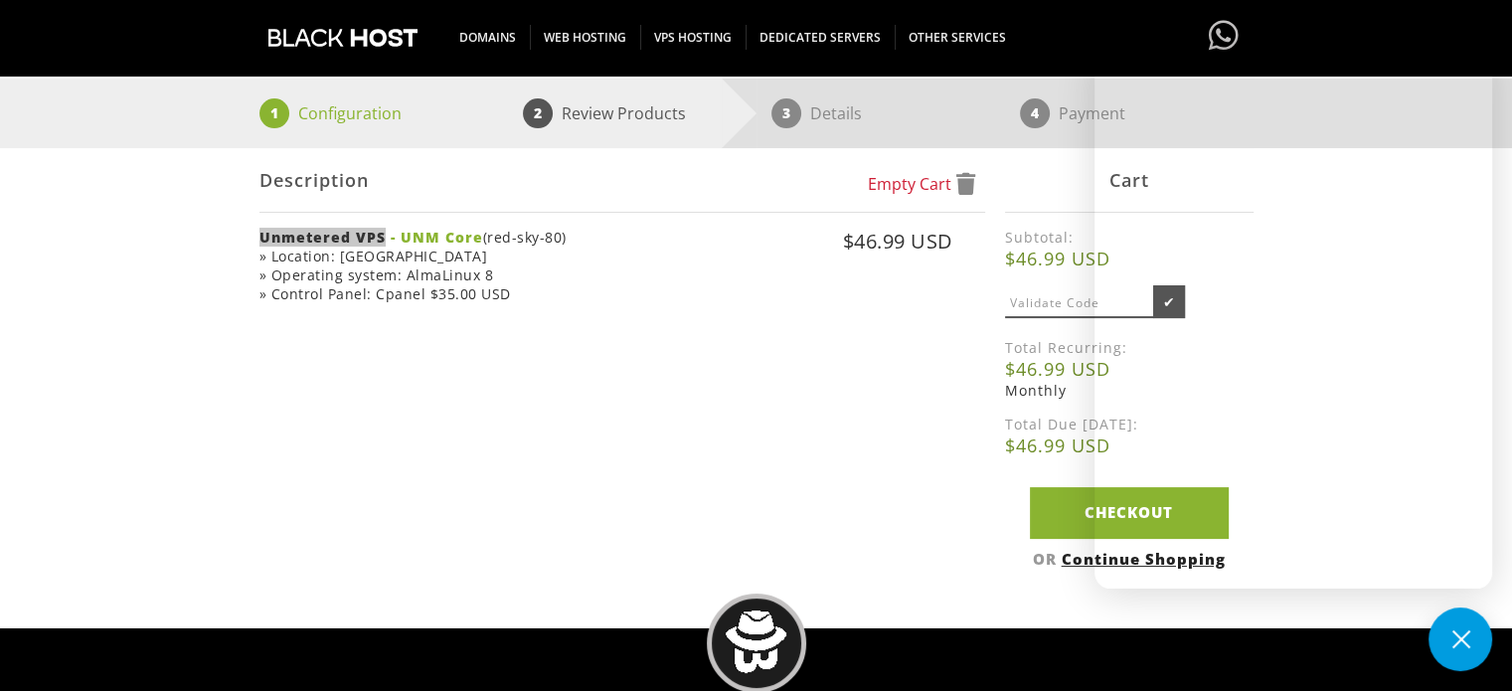
scroll to position [267, 0]
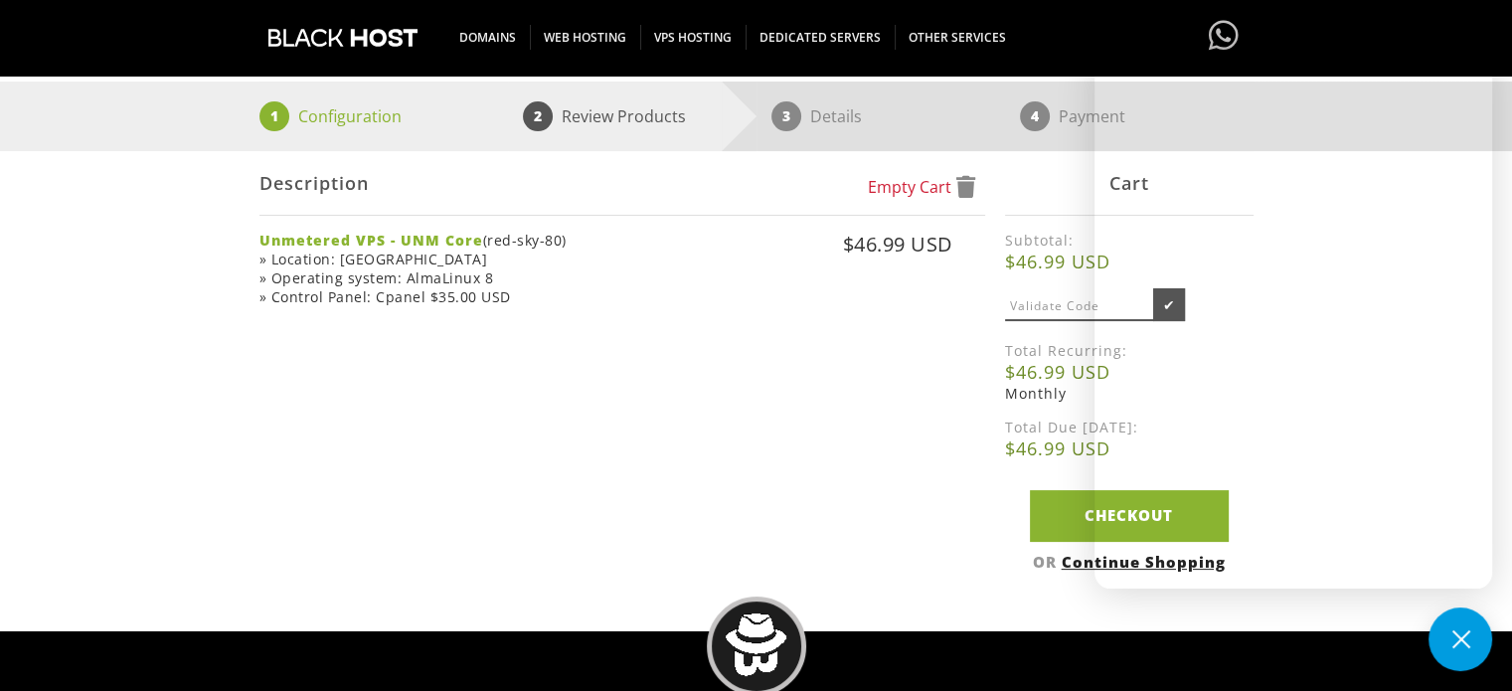
click at [761, 408] on div "Empty Cart Description Unmetered VPS - UNM Core (red-sky-80) » Location: USA Ed…" at bounding box center [756, 365] width 994 height 429
click at [764, 364] on div "Empty Cart Description Unmetered VPS - UNM Core (red-sky-80) » Location: USA Ed…" at bounding box center [756, 365] width 994 height 429
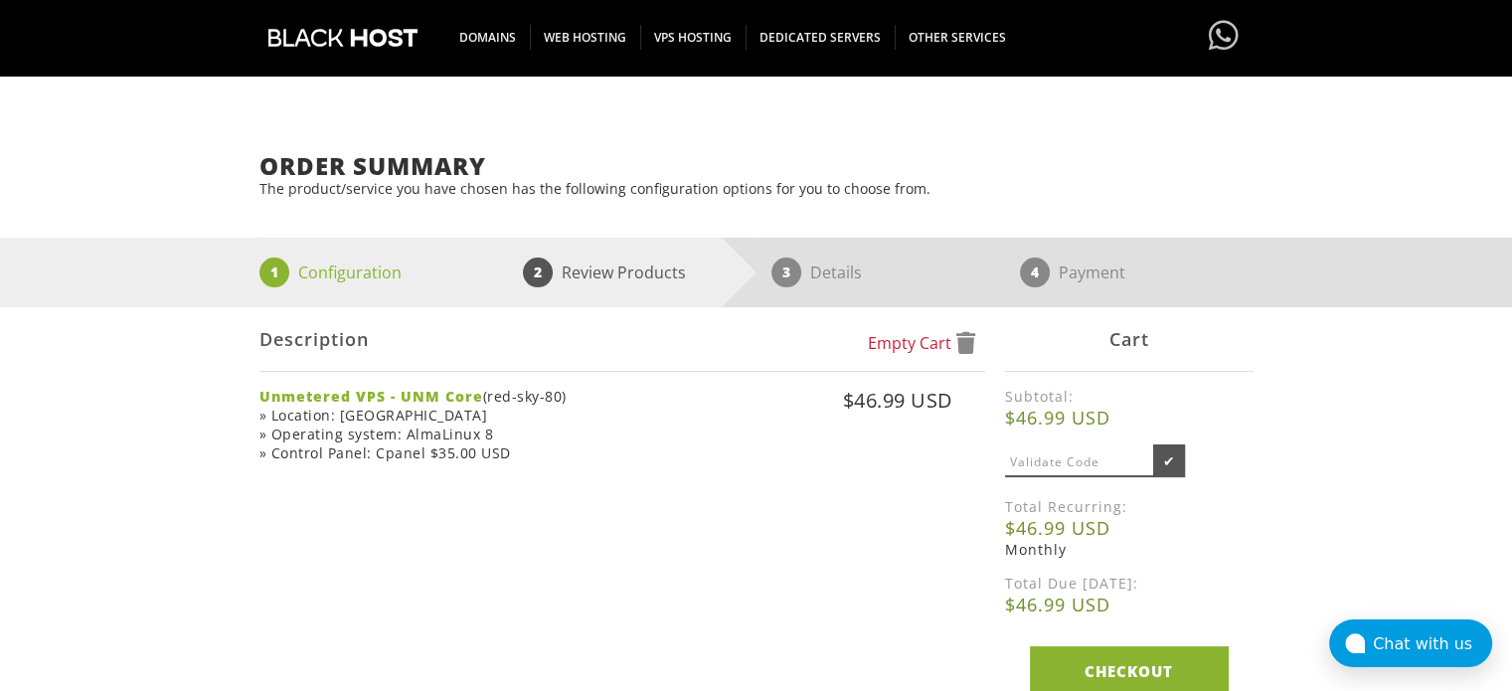
scroll to position [217, 0]
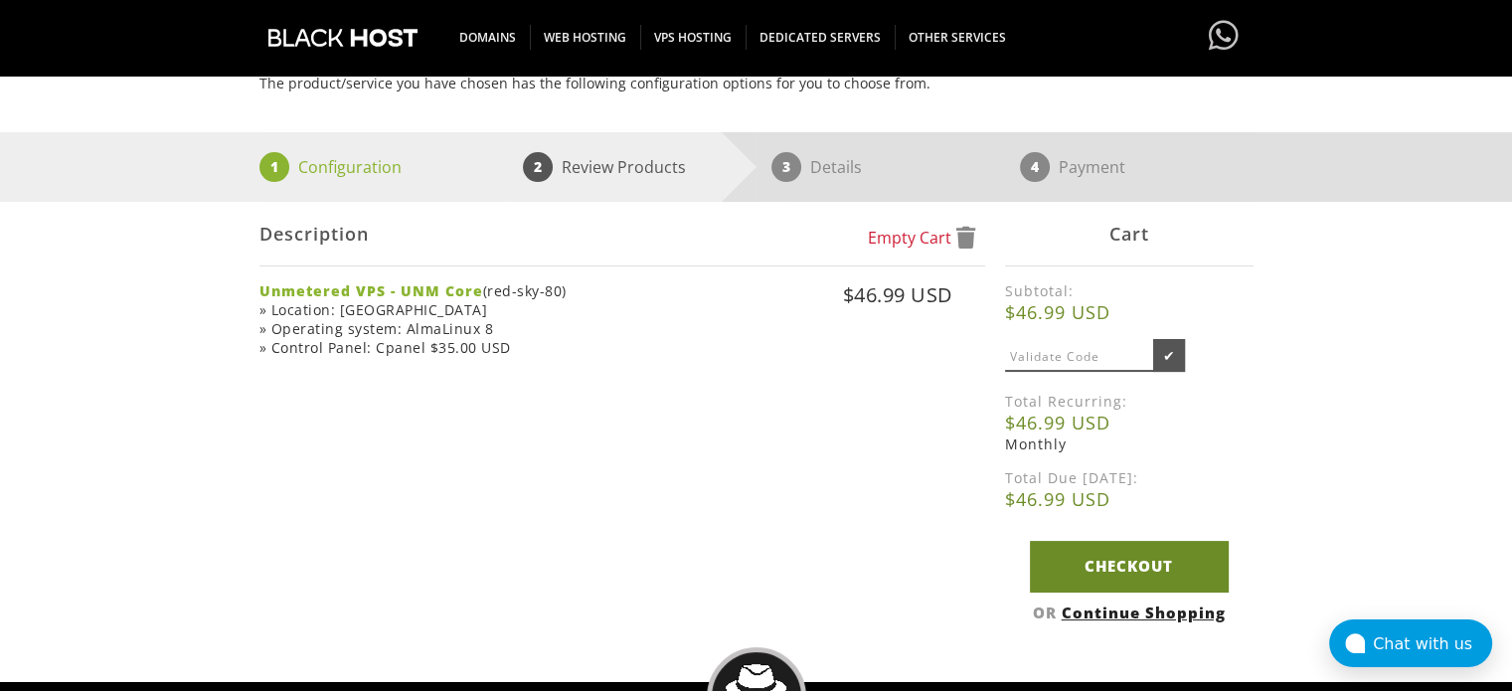
click at [1114, 560] on link "Checkout" at bounding box center [1129, 566] width 199 height 51
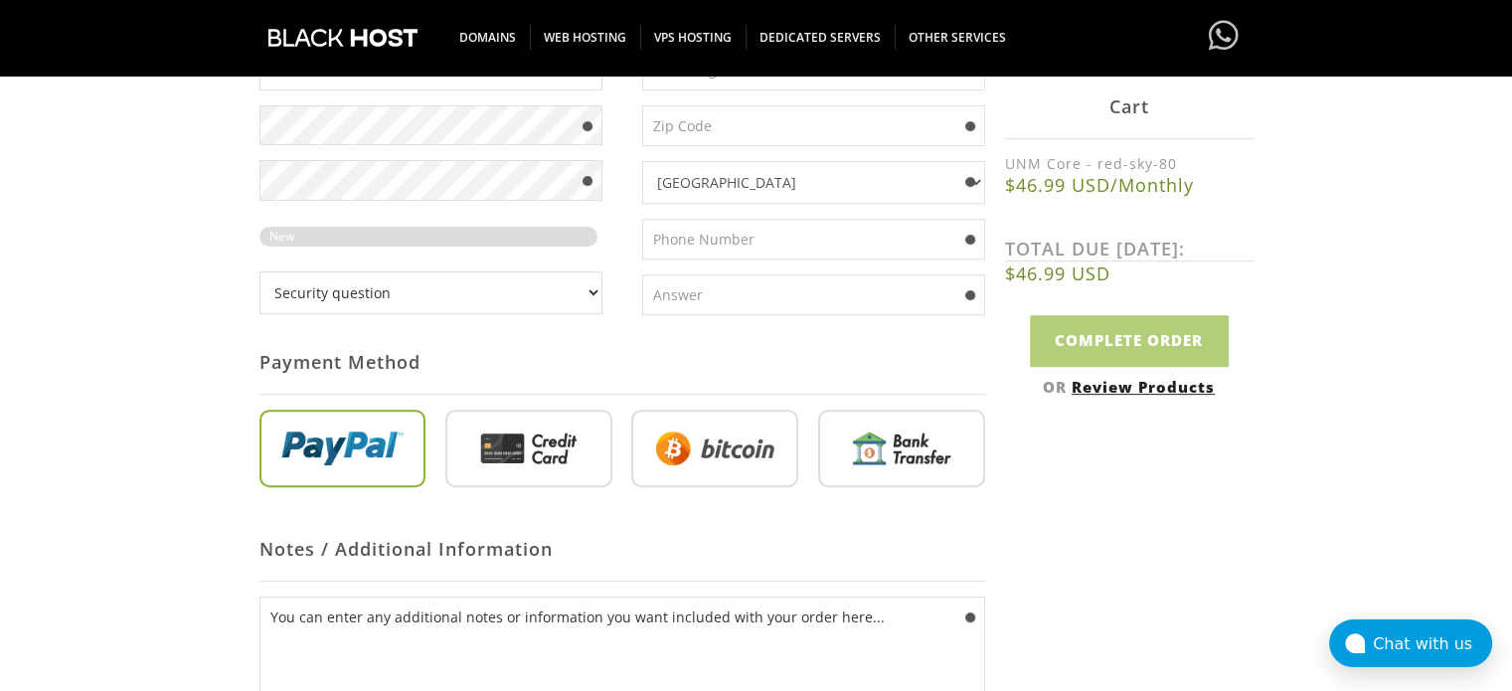
scroll to position [618, 0]
click at [860, 306] on input "text" at bounding box center [813, 292] width 343 height 41
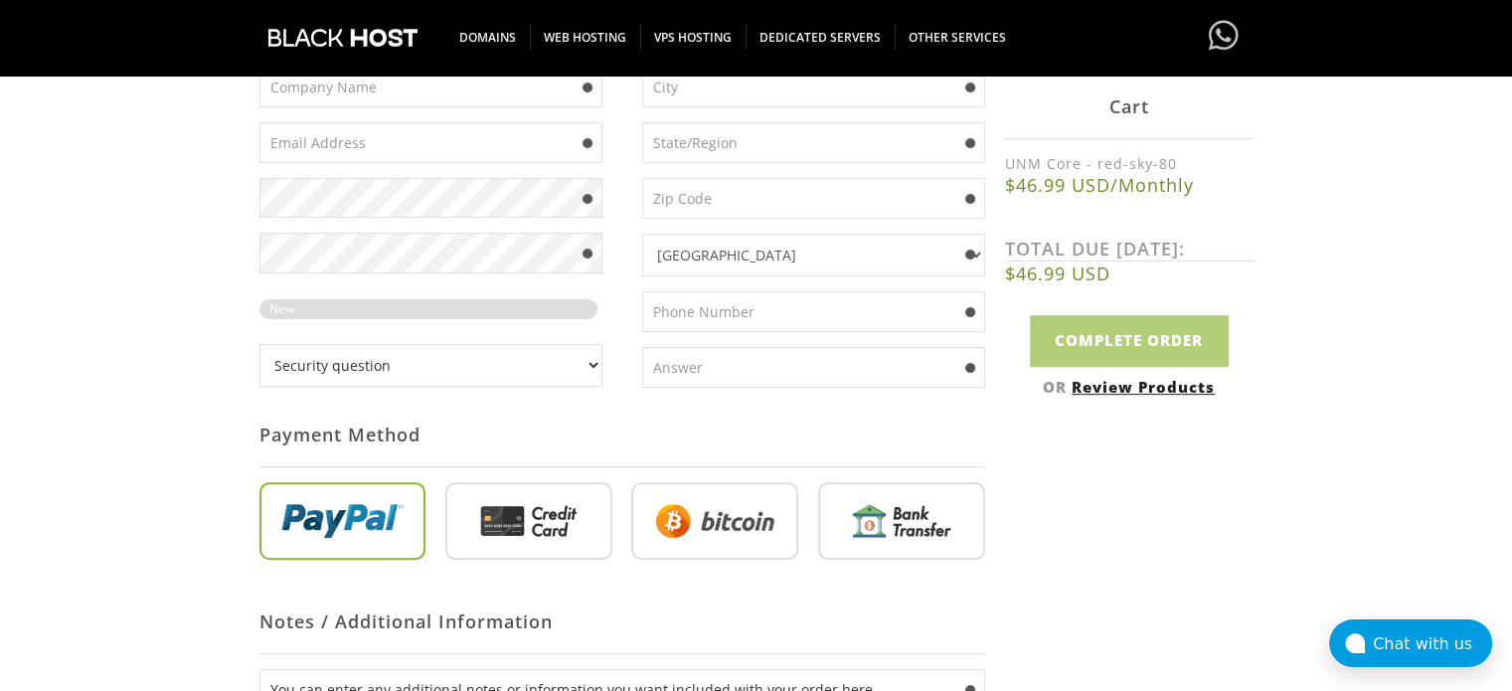
scroll to position [539, 0]
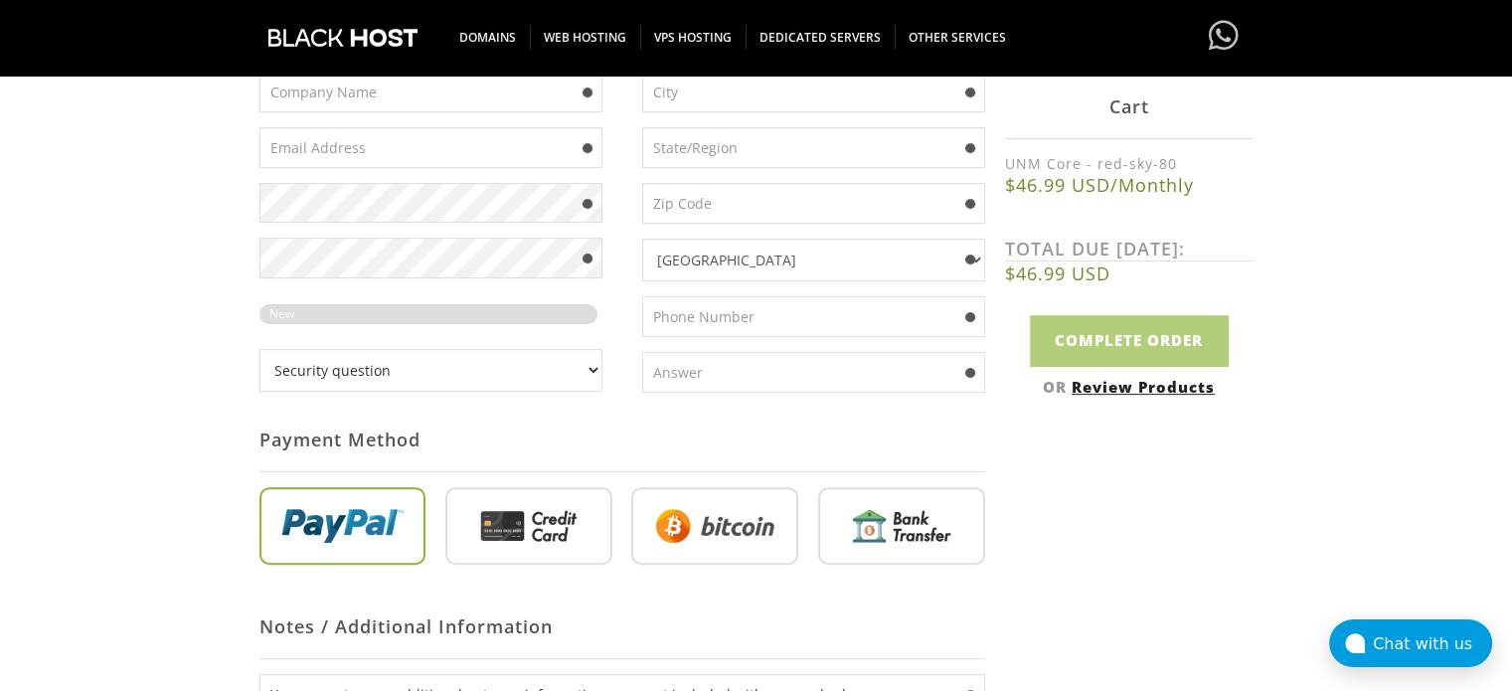
click at [469, 369] on select "Security question What's your favorite color? What is the first name of the per…" at bounding box center [430, 370] width 343 height 43
click at [184, 333] on div "Your Details Create an account with us . . . 1 Configuration 2 Review Products …" at bounding box center [756, 311] width 1512 height 1171
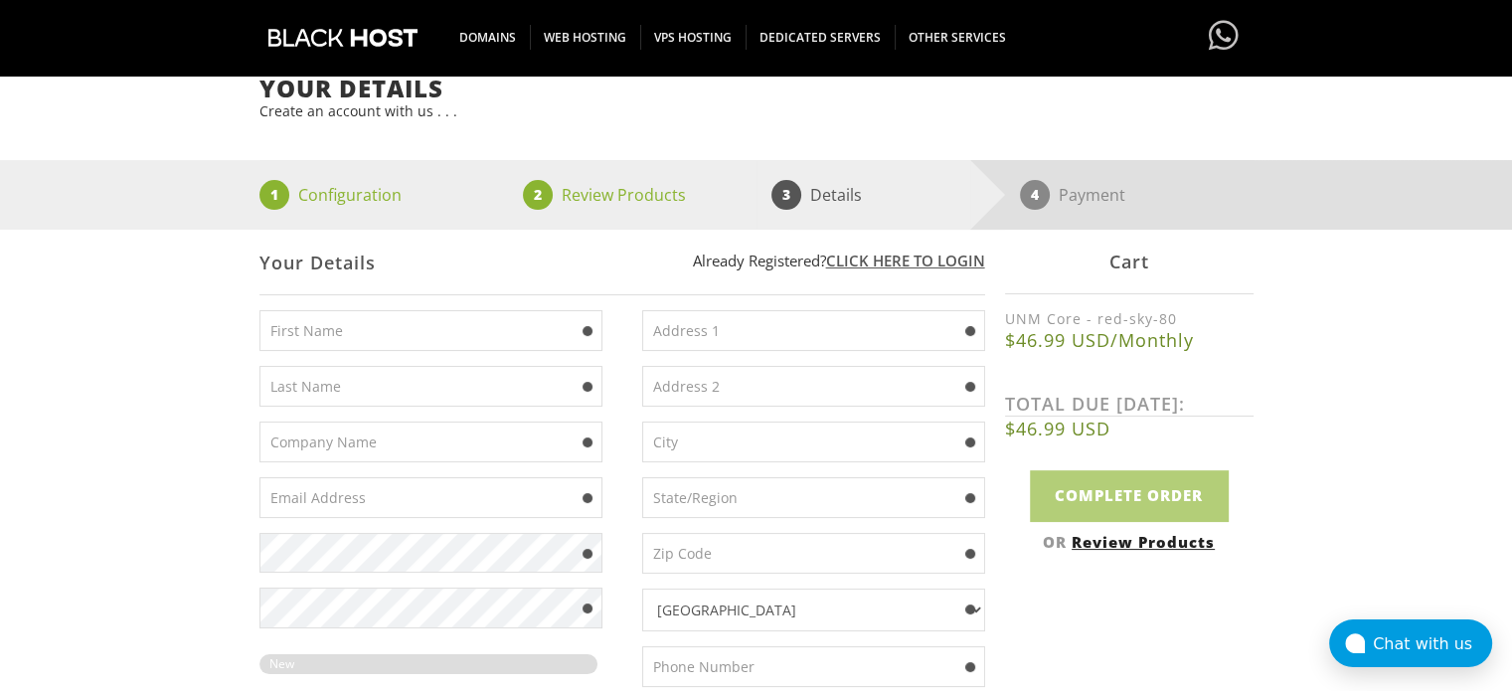
scroll to position [189, 0]
click at [62, 210] on div "1 Configuration 2 Review Products 3 Details 4 Payment" at bounding box center [756, 195] width 1512 height 70
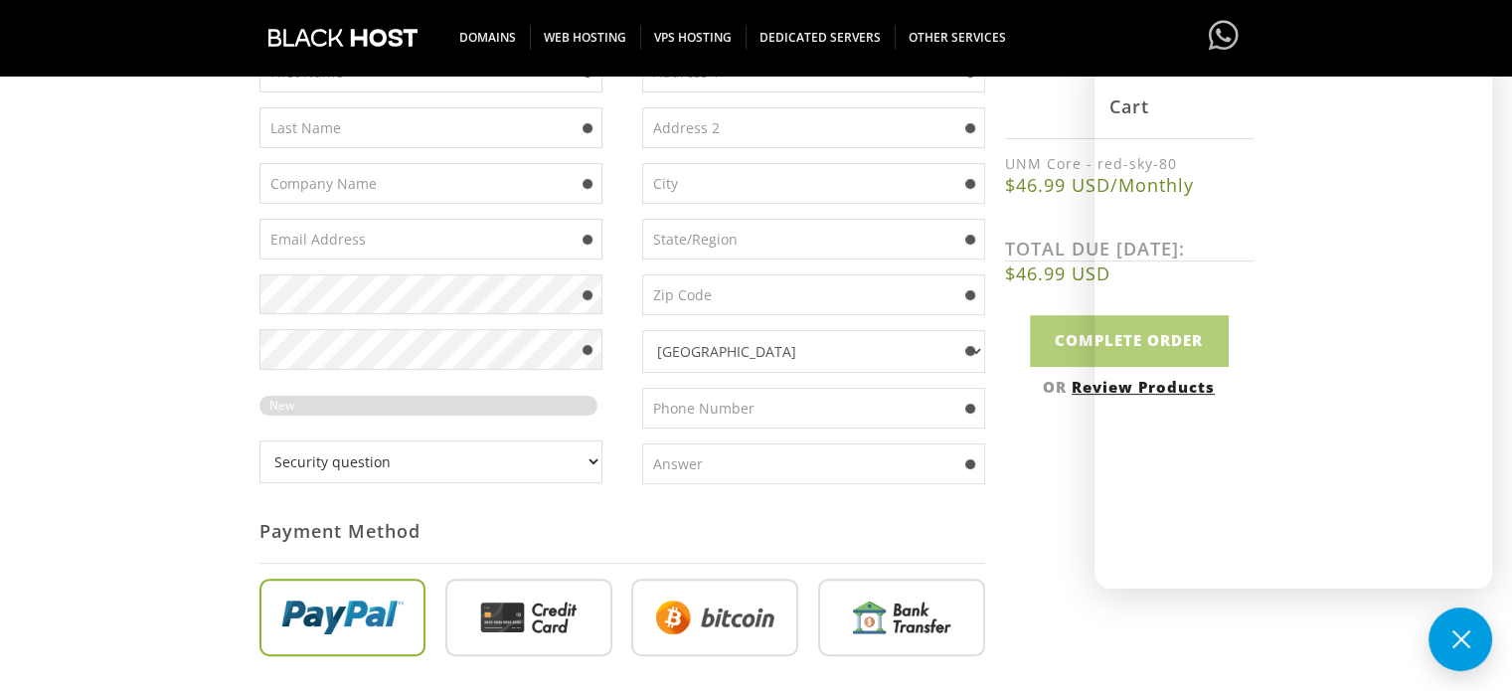
scroll to position [410, 0]
